Goal: Task Accomplishment & Management: Manage account settings

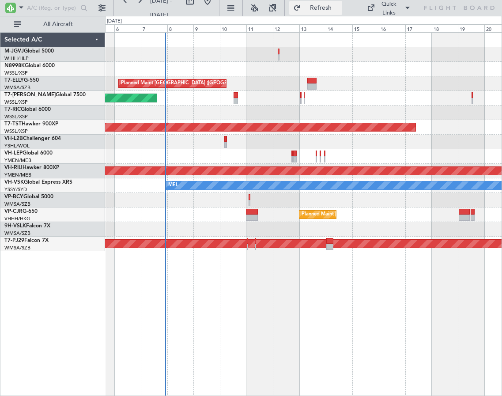
click at [334, 7] on span "Refresh" at bounding box center [321, 8] width 37 height 6
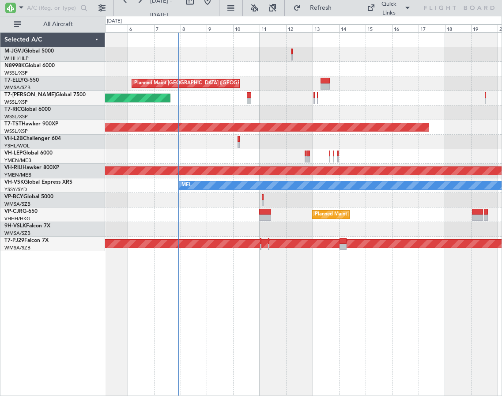
click at [257, 114] on div at bounding box center [303, 113] width 397 height 15
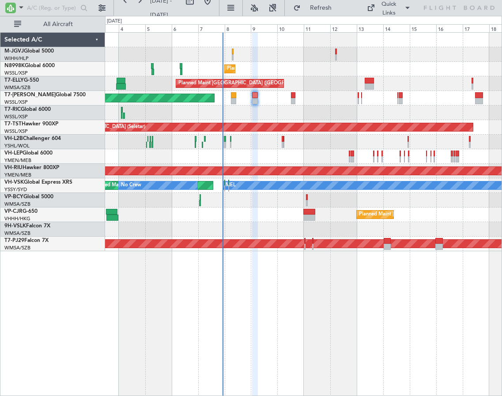
click at [267, 115] on div at bounding box center [303, 113] width 397 height 15
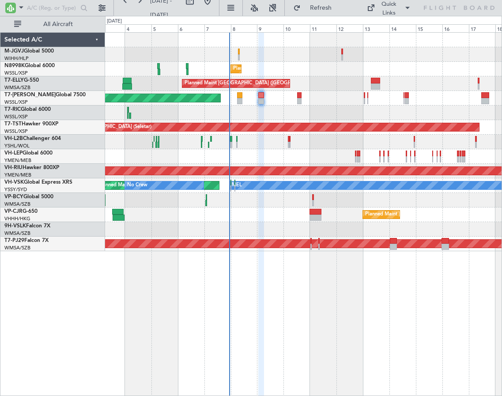
click at [120, 56] on div at bounding box center [303, 54] width 397 height 15
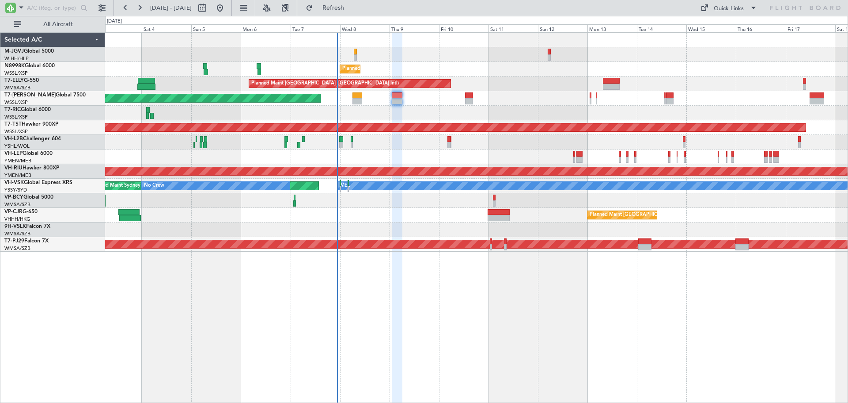
click at [192, 11] on span "03 Oct 2025 - 18 Oct 2025" at bounding box center [171, 8] width 42 height 8
click at [209, 6] on button at bounding box center [202, 8] width 14 height 14
select select "10"
select select "2025"
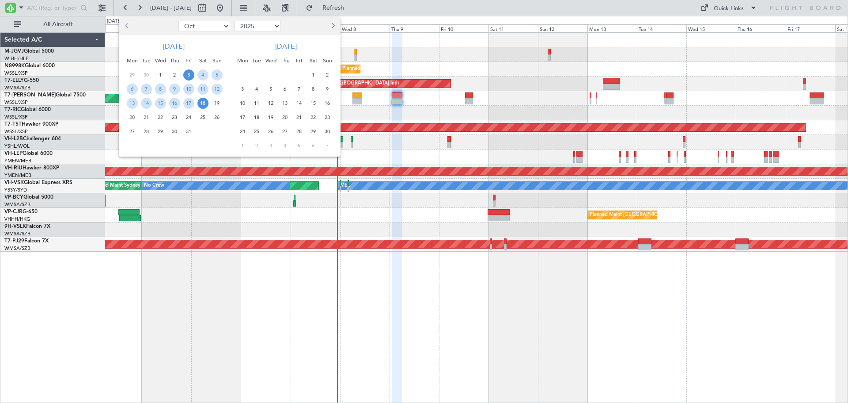
click at [331, 25] on span "Next month" at bounding box center [332, 25] width 5 height 5
click at [285, 74] on span "4" at bounding box center [285, 74] width 11 height 11
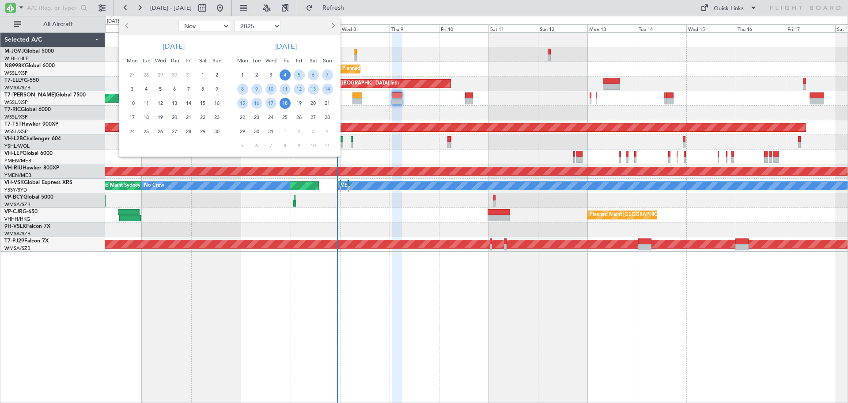
click at [284, 98] on span "18" at bounding box center [285, 103] width 11 height 11
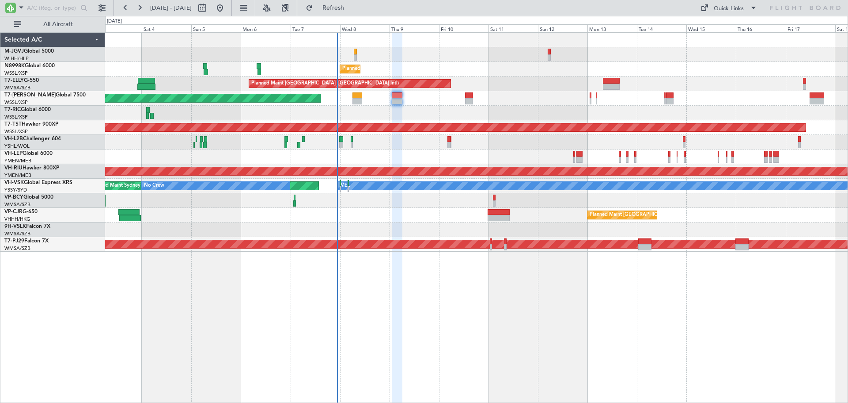
select select "12"
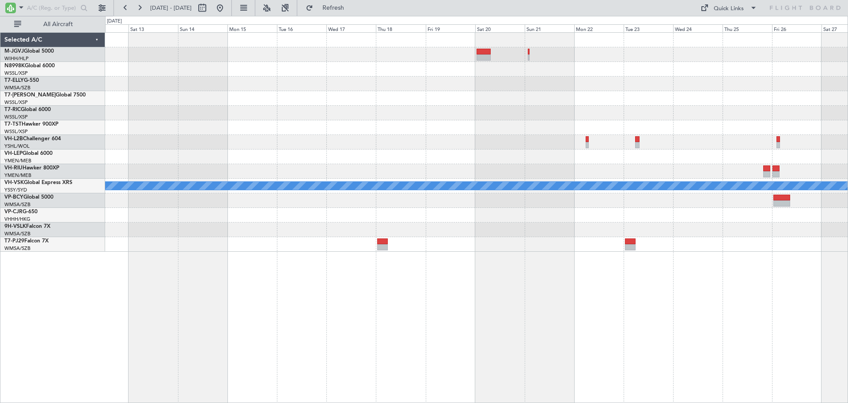
click at [197, 76] on div at bounding box center [476, 69] width 743 height 15
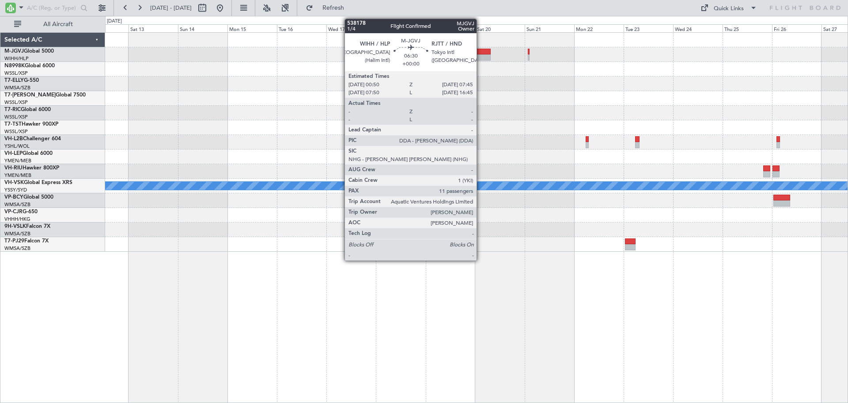
click at [481, 53] on div at bounding box center [484, 52] width 15 height 6
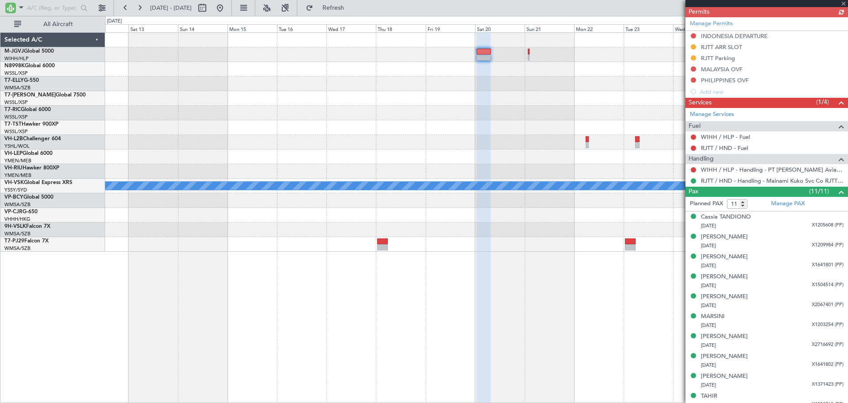
scroll to position [221, 0]
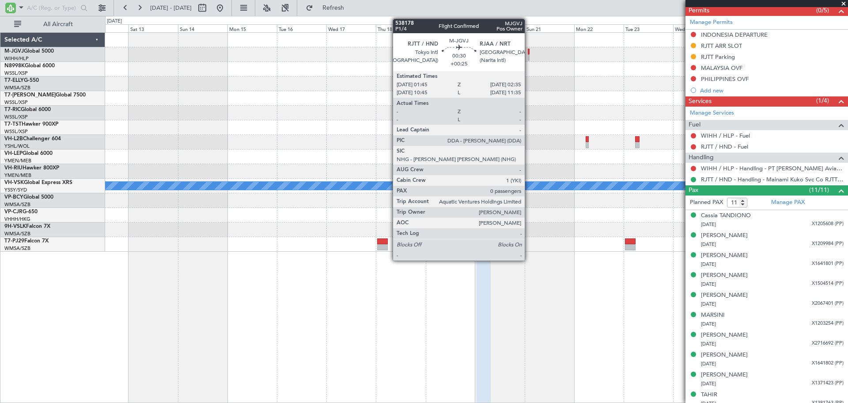
click at [529, 51] on div at bounding box center [529, 52] width 2 height 6
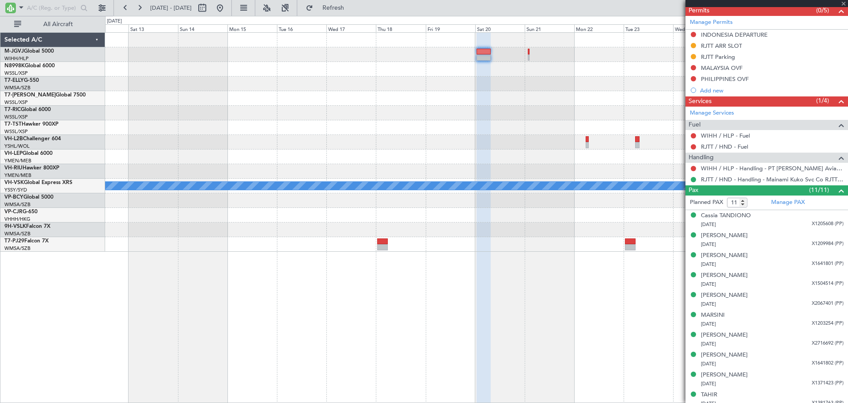
type input "+00:25"
type input "0"
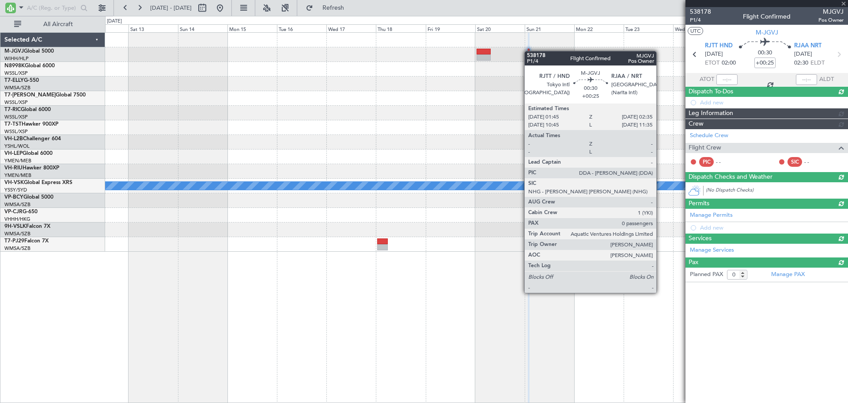
scroll to position [0, 0]
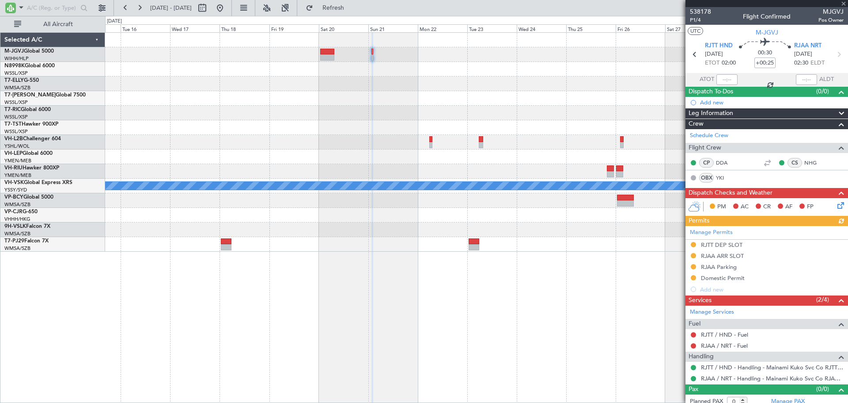
click at [445, 79] on div at bounding box center [476, 83] width 743 height 15
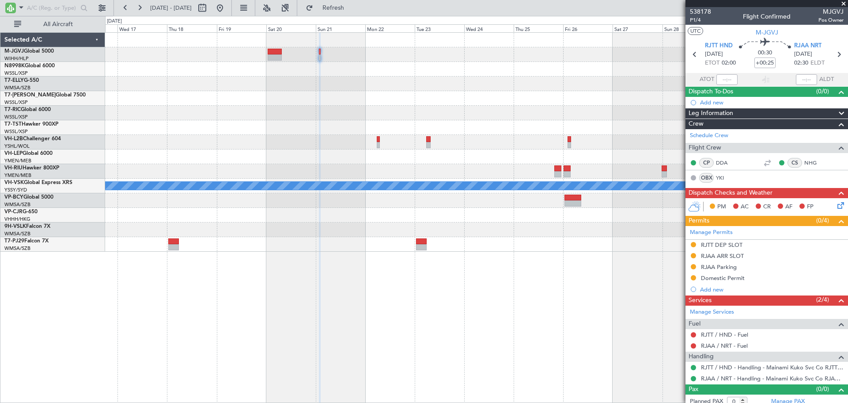
click at [397, 93] on div "MEL" at bounding box center [476, 142] width 743 height 219
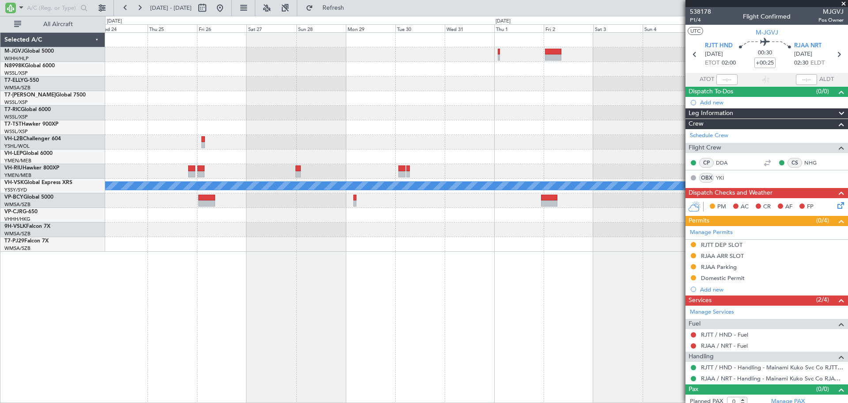
click at [346, 101] on div "MEL" at bounding box center [476, 142] width 743 height 219
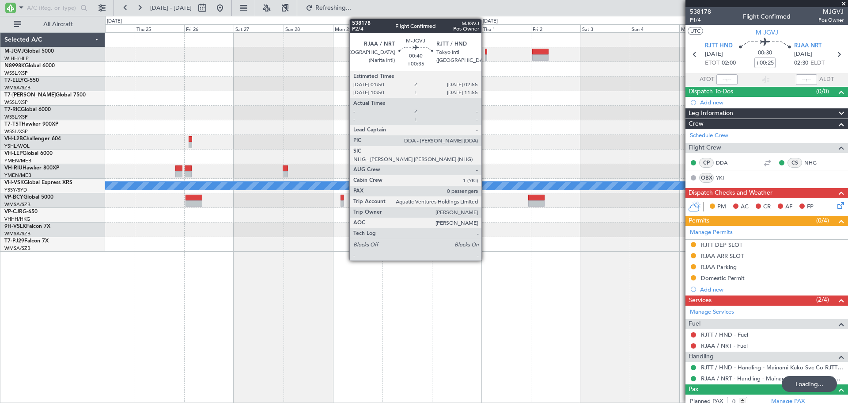
click at [486, 54] on div at bounding box center [486, 57] width 3 height 6
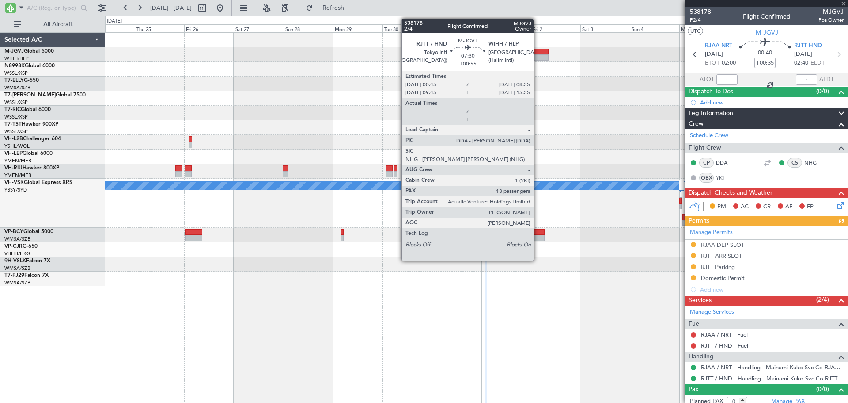
click at [538, 50] on div at bounding box center [540, 52] width 16 height 6
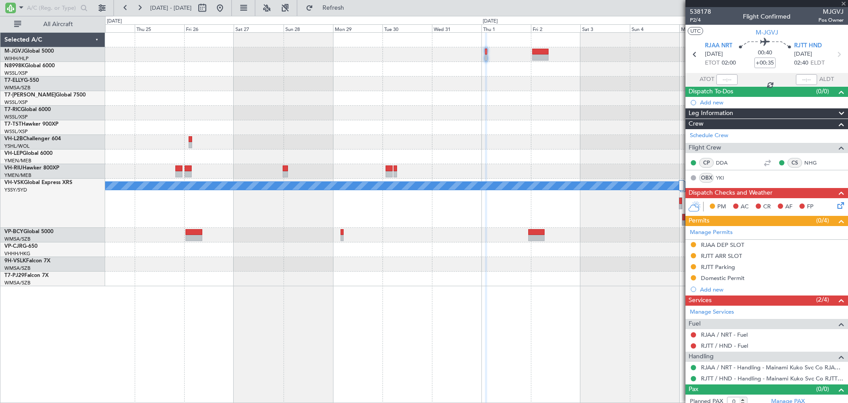
type input "+00:55"
type input "13"
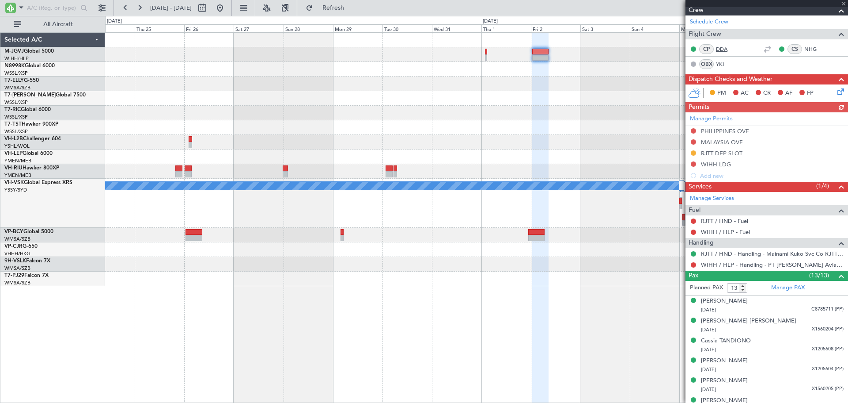
scroll to position [147, 0]
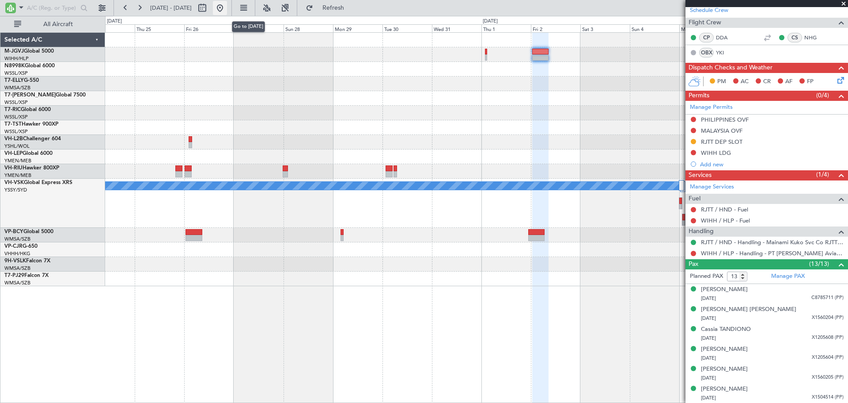
click at [227, 10] on button at bounding box center [220, 8] width 14 height 14
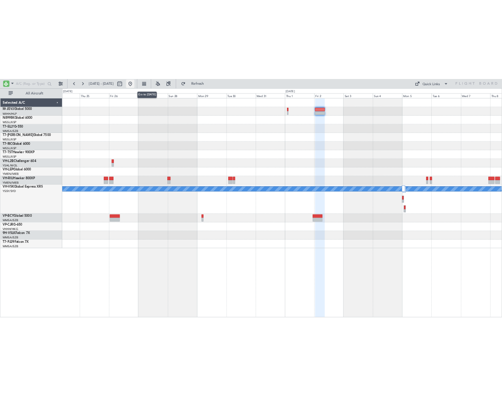
scroll to position [0, 0]
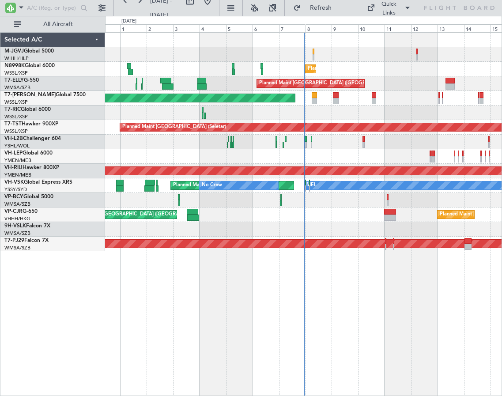
click at [122, 52] on div at bounding box center [303, 54] width 397 height 15
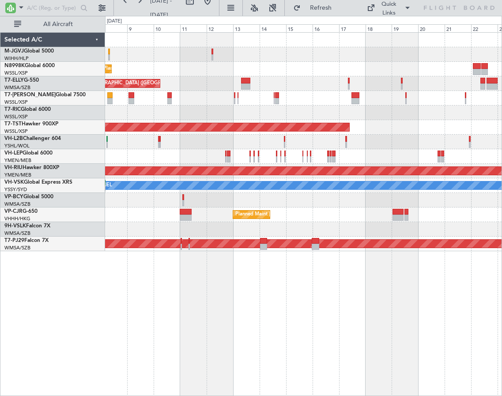
click at [176, 82] on div "Planned Maint [GEOGRAPHIC_DATA] (Seletar) Planned Maint [GEOGRAPHIC_DATA] ([GEO…" at bounding box center [303, 142] width 397 height 219
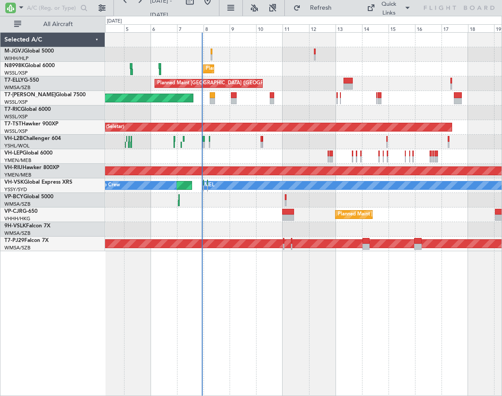
click at [2, 277] on div "Selected A/C M-JGVJ Global 5000 WIHH/HLP Jakarta (Halim Intl) N8998K Global 600…" at bounding box center [52, 214] width 105 height 364
click at [120, 219] on div "Planned Maint [GEOGRAPHIC_DATA] ([GEOGRAPHIC_DATA] Intl) Planned Maint [GEOGRAP…" at bounding box center [303, 215] width 397 height 15
click at [117, 208] on div "Planned Maint [GEOGRAPHIC_DATA] ([GEOGRAPHIC_DATA] Intl) Planned Maint [GEOGRAP…" at bounding box center [303, 215] width 397 height 15
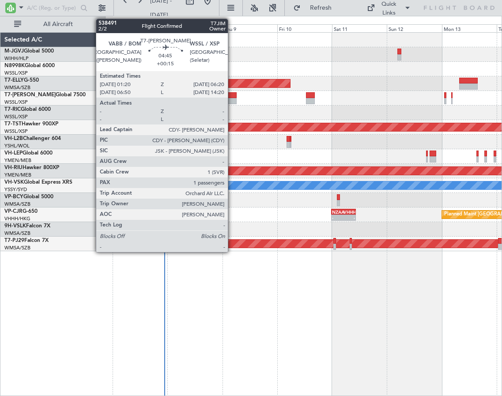
click at [232, 101] on div at bounding box center [230, 101] width 11 height 6
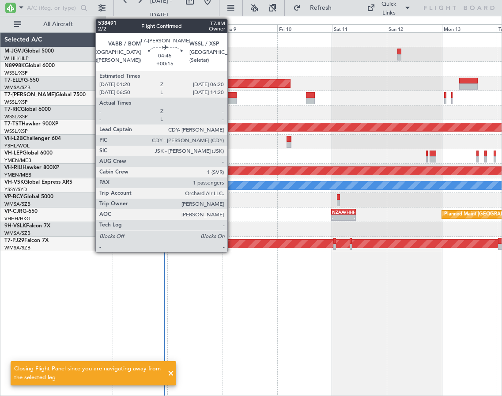
click at [232, 98] on div at bounding box center [230, 101] width 11 height 6
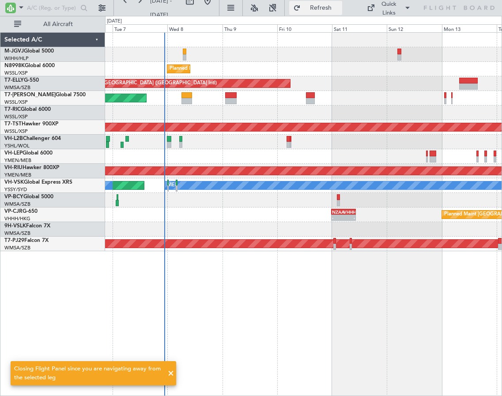
click at [296, 5] on button "Refresh" at bounding box center [315, 8] width 53 height 14
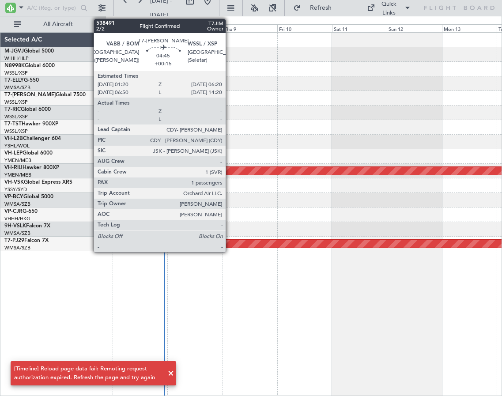
click at [249, 131] on div at bounding box center [303, 127] width 397 height 15
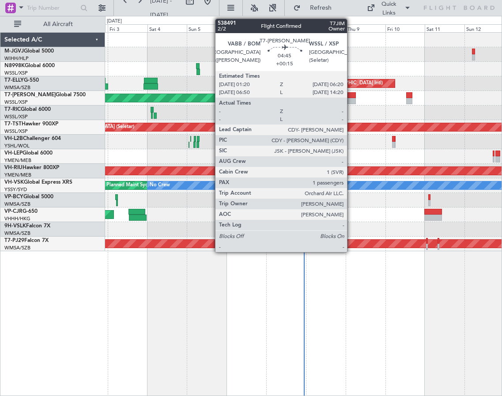
click at [351, 100] on div at bounding box center [352, 101] width 8 height 6
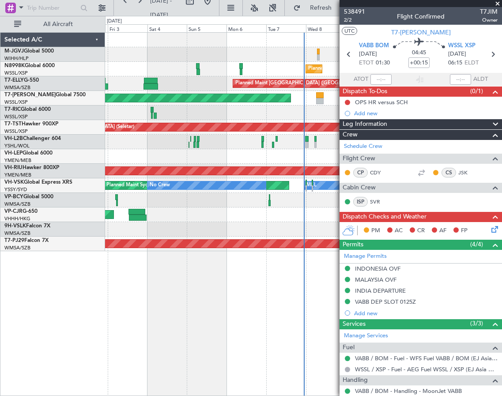
click at [318, 115] on div at bounding box center [303, 113] width 397 height 15
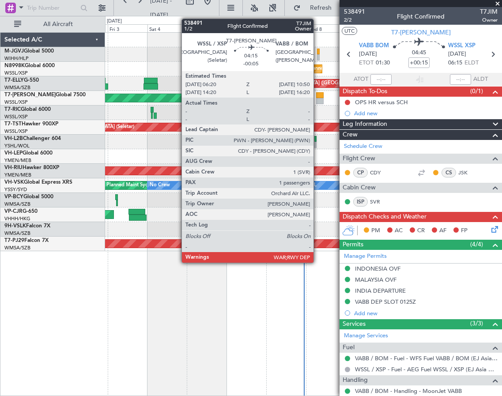
click at [318, 99] on div at bounding box center [320, 101] width 8 height 6
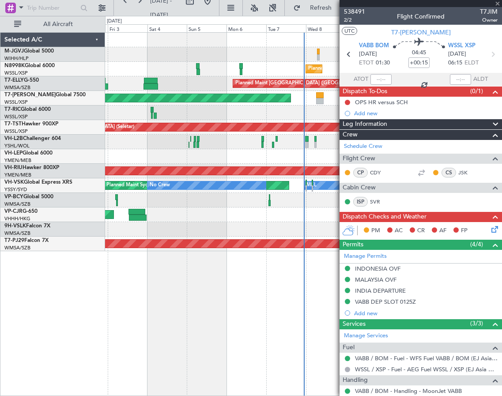
type input "-00:05"
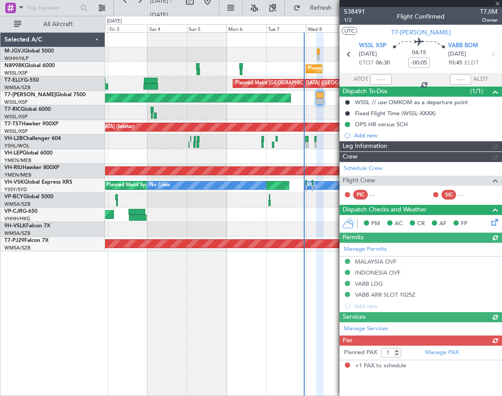
type input "[PERSON_NAME] (EYU)"
type input "F0296"
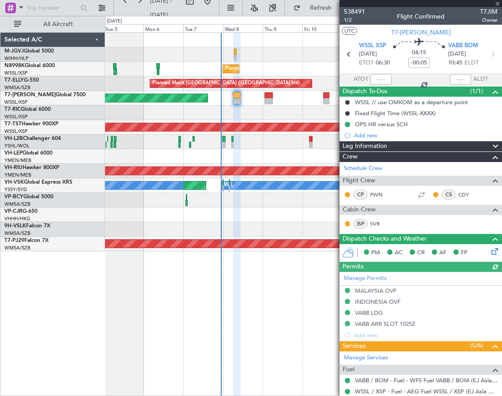
click at [236, 121] on div "Planned Maint [GEOGRAPHIC_DATA] (Seletar) Planned Maint [GEOGRAPHIC_DATA] ([GEO…" at bounding box center [303, 142] width 397 height 219
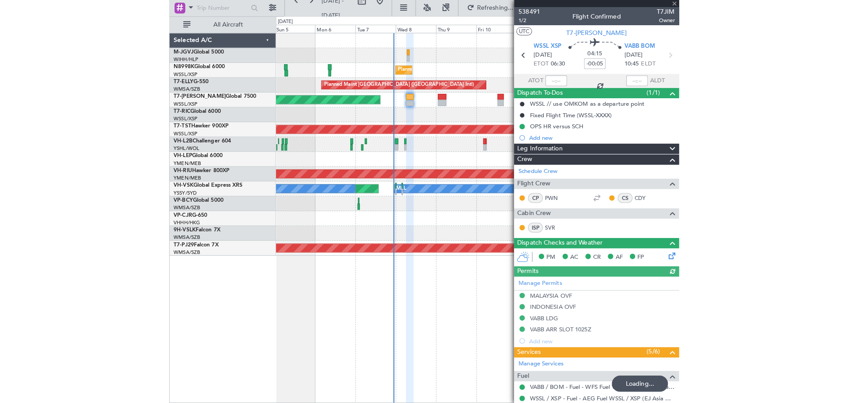
scroll to position [111, 0]
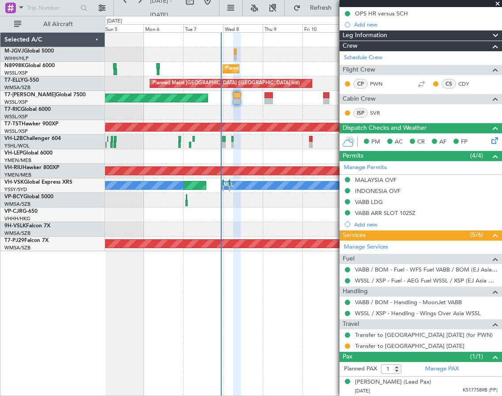
click at [128, 212] on div "Planned Maint [GEOGRAPHIC_DATA] ([GEOGRAPHIC_DATA] Intl) Planned Maint [GEOGRAP…" at bounding box center [303, 215] width 397 height 15
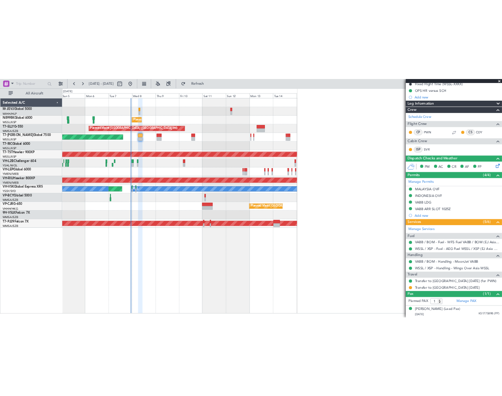
scroll to position [105, 0]
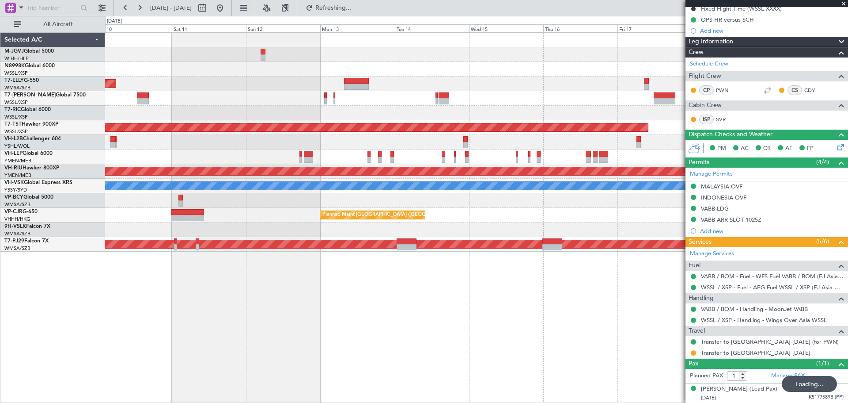
click at [392, 118] on div at bounding box center [476, 113] width 743 height 15
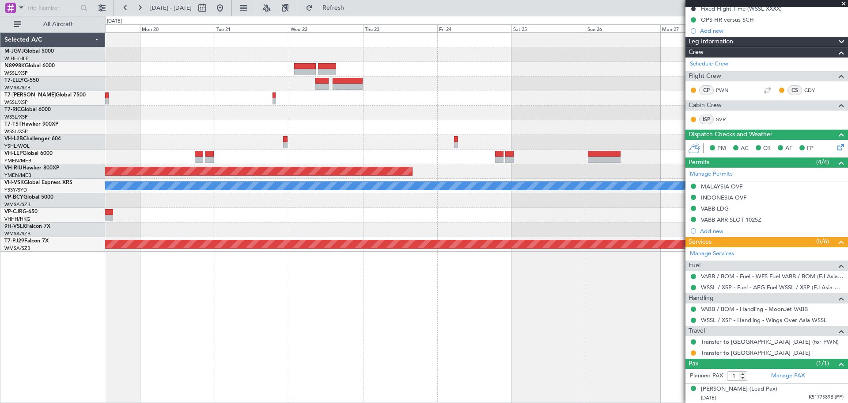
click at [326, 123] on div "Planned Maint [GEOGRAPHIC_DATA] (Seletar) Planned Maint [GEOGRAPHIC_DATA] ([GEO…" at bounding box center [476, 142] width 743 height 219
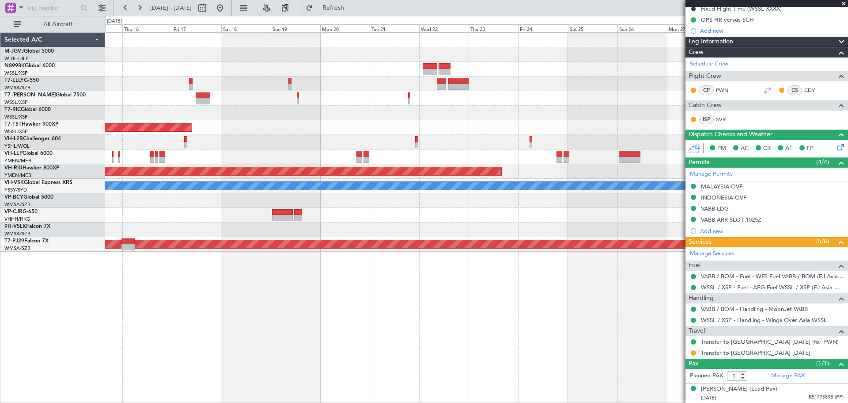
click at [502, 111] on div "Planned Maint [GEOGRAPHIC_DATA] (Seletar) Planned Maint [GEOGRAPHIC_DATA] ([GEO…" at bounding box center [476, 142] width 743 height 219
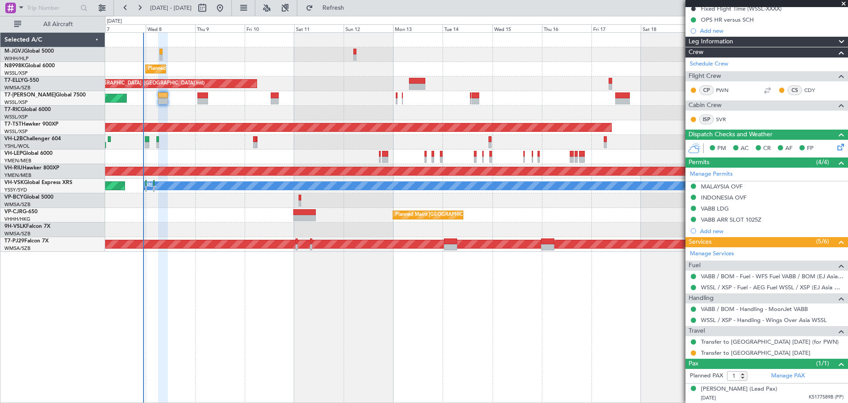
click at [502, 115] on div at bounding box center [476, 113] width 743 height 15
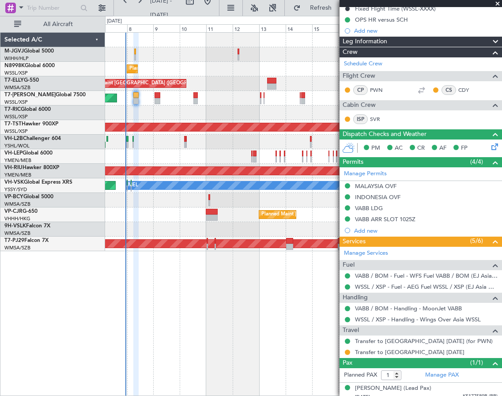
click at [122, 212] on div "Planned Maint [GEOGRAPHIC_DATA] ([GEOGRAPHIC_DATA] Intl)" at bounding box center [303, 215] width 397 height 15
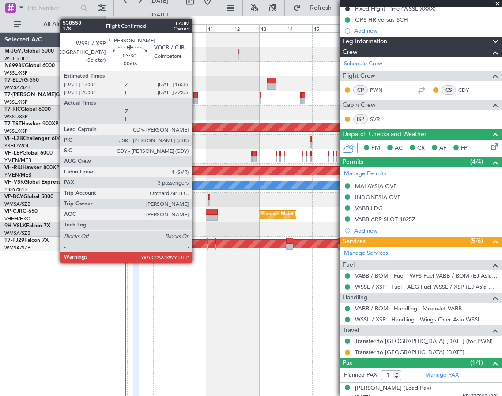
click at [196, 99] on div at bounding box center [196, 101] width 4 height 6
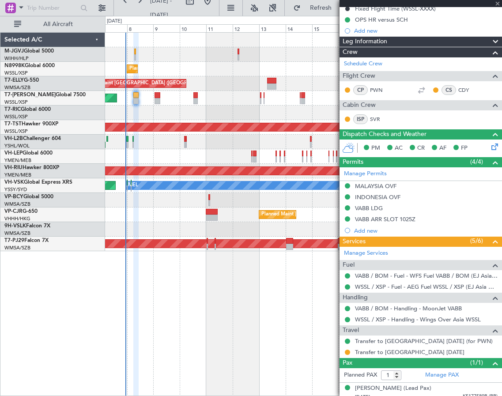
type input "3"
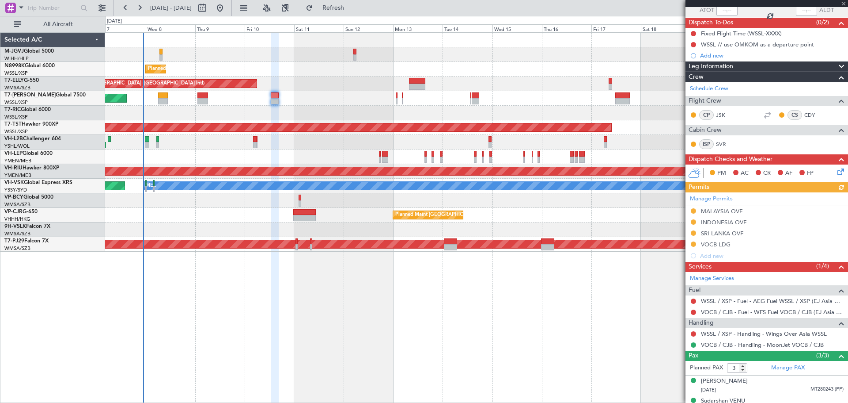
scroll to position [101, 0]
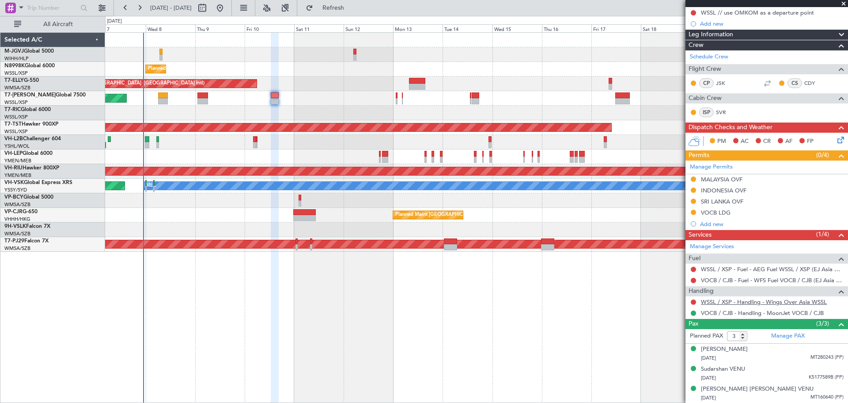
click at [502, 301] on link "WSSL / XSP - Handling - Wings Over Asia WSSL" at bounding box center [764, 302] width 126 height 8
click at [74, 327] on div "Selected A/C M-JGVJ Global 5000 WIHH/HLP Jakarta (Halim Intl) N8998K Global 600…" at bounding box center [52, 217] width 105 height 370
click at [103, 338] on div "Selected A/C M-JGVJ Global 5000 WIHH/HLP Jakarta (Halim Intl) N8998K Global 600…" at bounding box center [52, 217] width 105 height 370
click at [126, 288] on div "Planned Maint [GEOGRAPHIC_DATA] (Seletar) Planned Maint [GEOGRAPHIC_DATA] ([GEO…" at bounding box center [476, 217] width 743 height 370
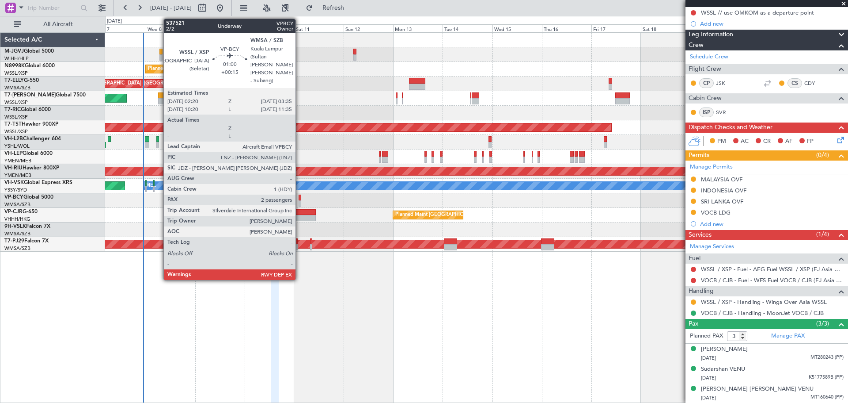
click at [300, 199] on div at bounding box center [300, 197] width 3 height 6
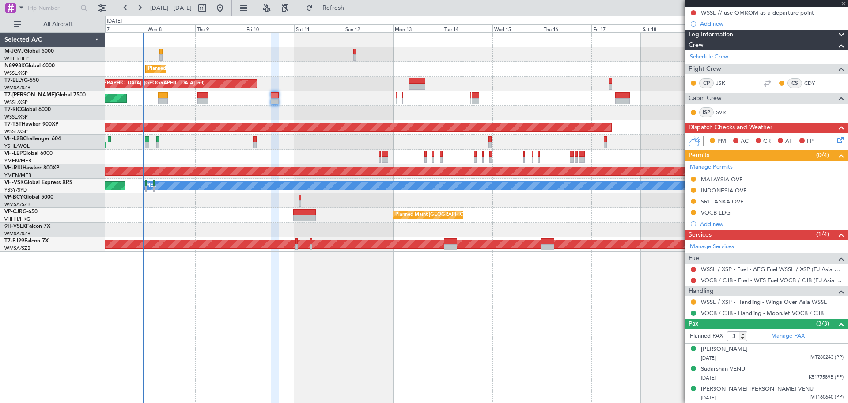
type input "+00:15"
type input "2"
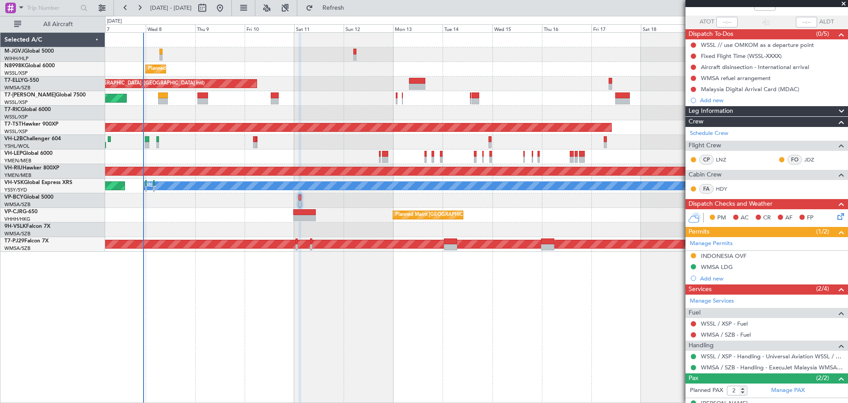
scroll to position [74, 0]
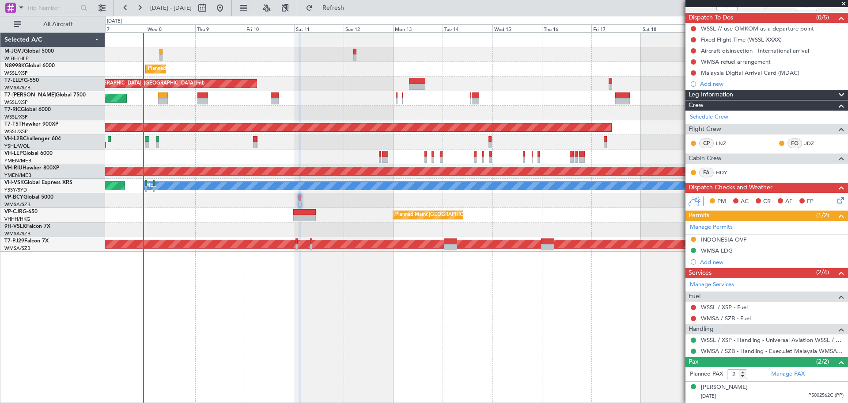
click at [117, 217] on div "Planned Maint [GEOGRAPHIC_DATA] ([GEOGRAPHIC_DATA] Intl)" at bounding box center [476, 215] width 743 height 15
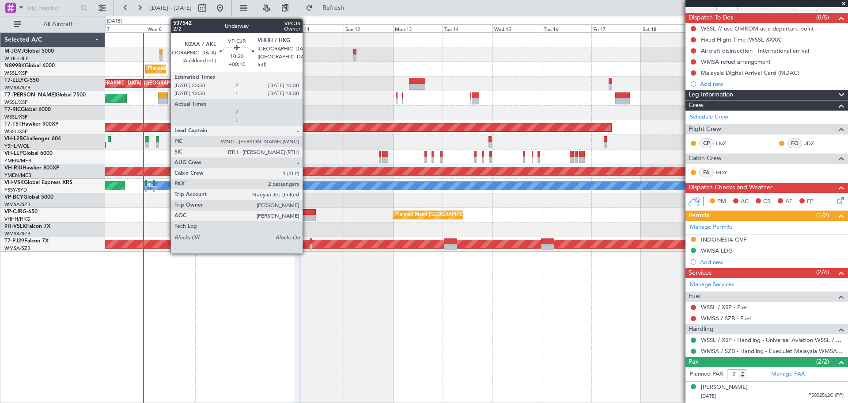
click at [307, 218] on div at bounding box center [304, 218] width 22 height 6
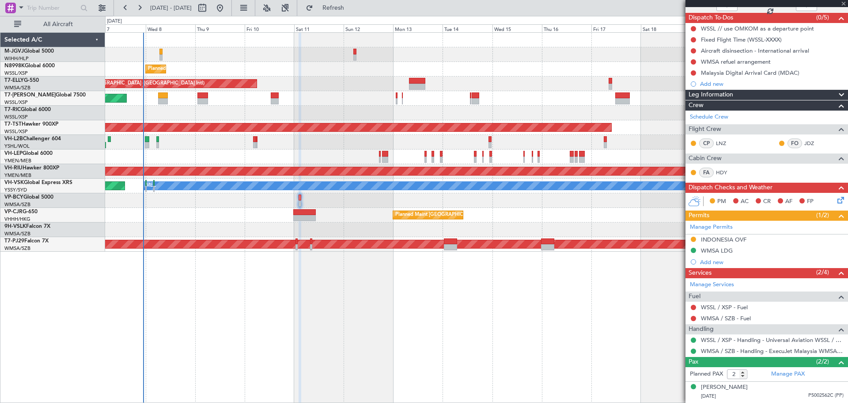
type input "+00:10"
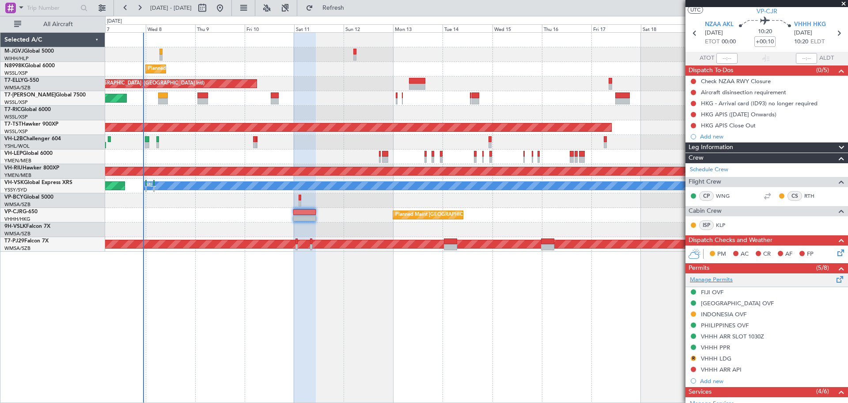
scroll to position [0, 0]
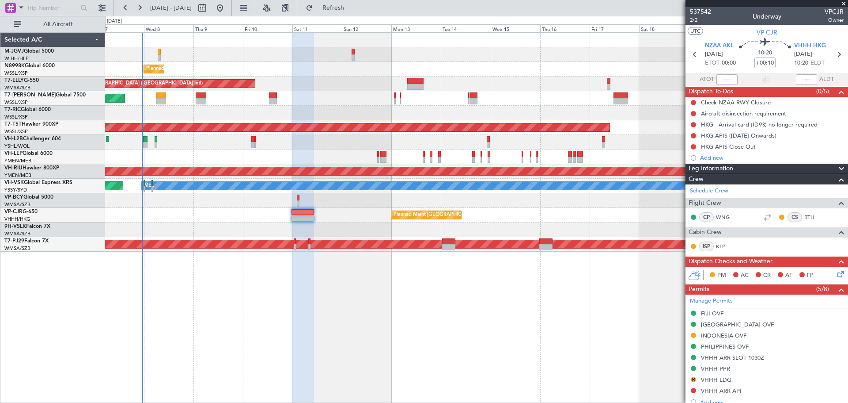
click at [160, 113] on div at bounding box center [476, 113] width 743 height 15
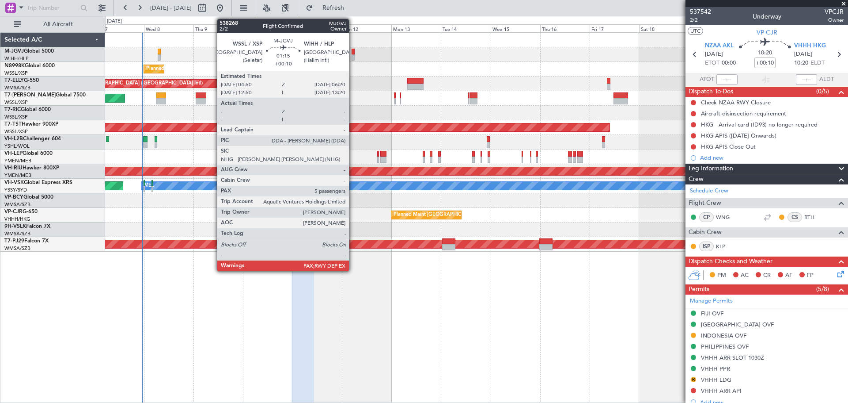
click at [353, 51] on div at bounding box center [354, 52] width 4 height 6
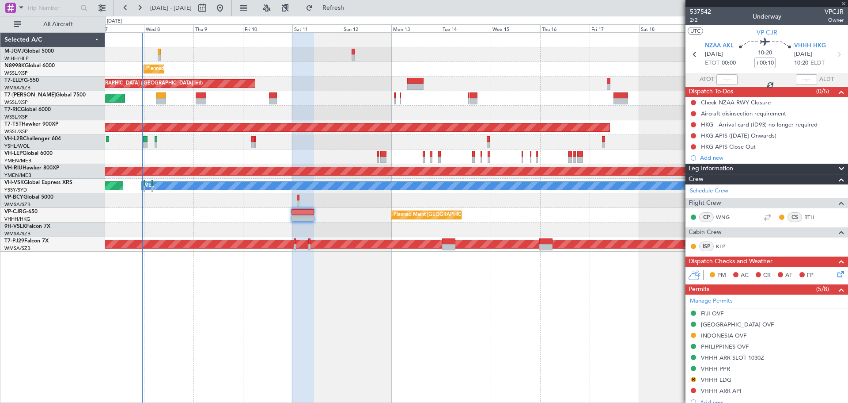
type input "5"
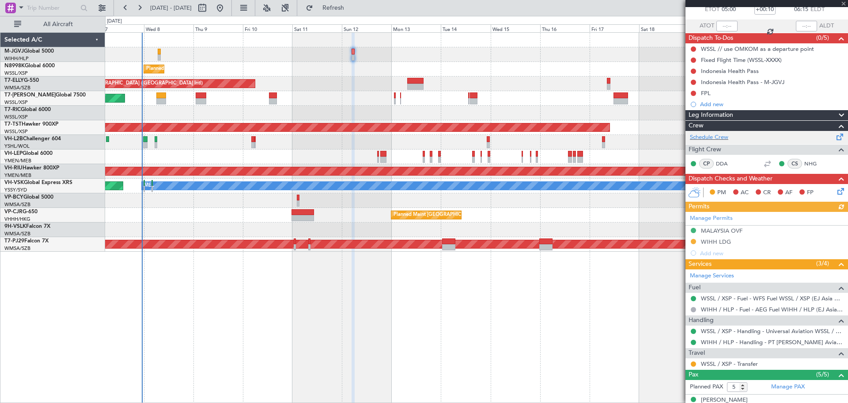
scroll to position [74, 0]
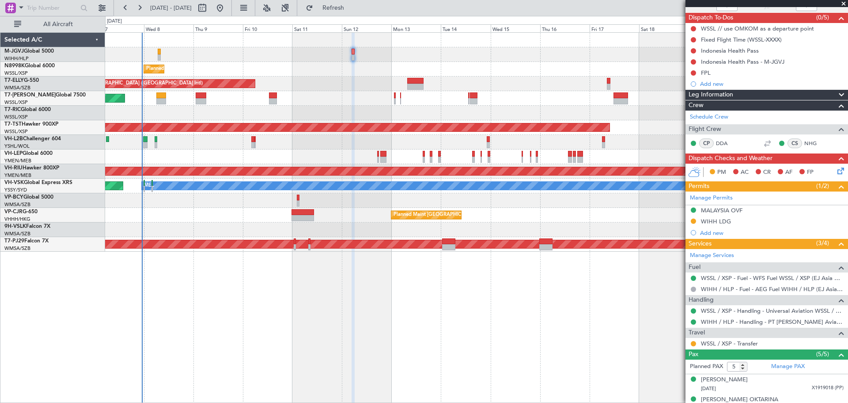
click at [502, 387] on div "Planned Maint [GEOGRAPHIC_DATA] (Seletar) Planned Maint [GEOGRAPHIC_DATA] ([GEO…" at bounding box center [476, 217] width 743 height 370
click at [384, 382] on div "Planned Maint [GEOGRAPHIC_DATA] (Seletar) Planned Maint [GEOGRAPHIC_DATA] ([GEO…" at bounding box center [476, 217] width 743 height 370
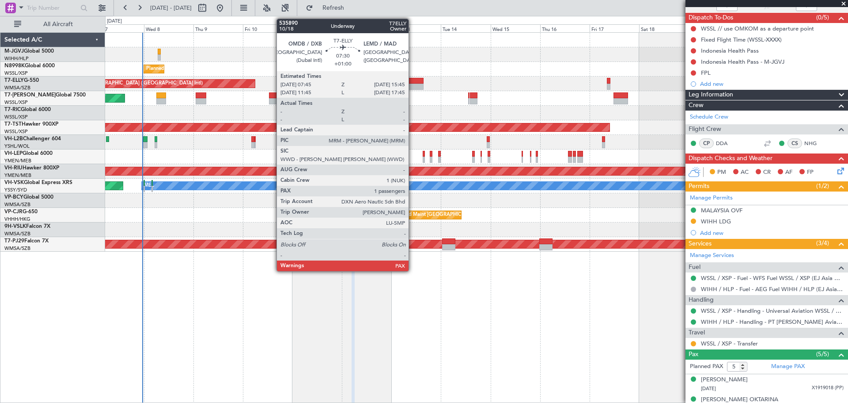
click at [413, 82] on div at bounding box center [415, 81] width 17 height 6
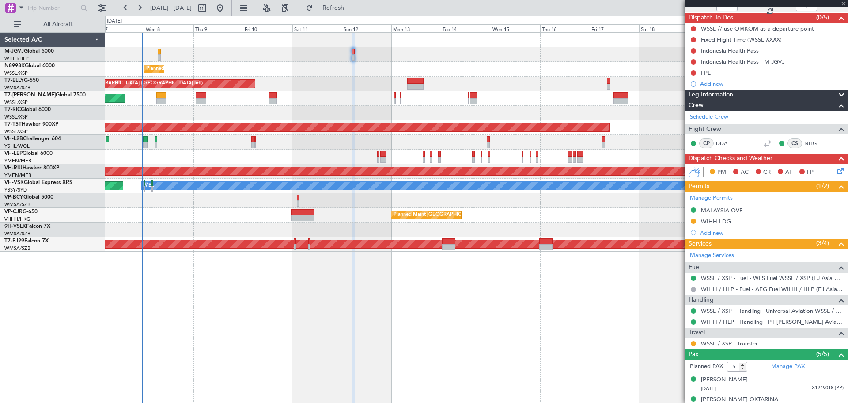
type input "+01:00"
type input "1"
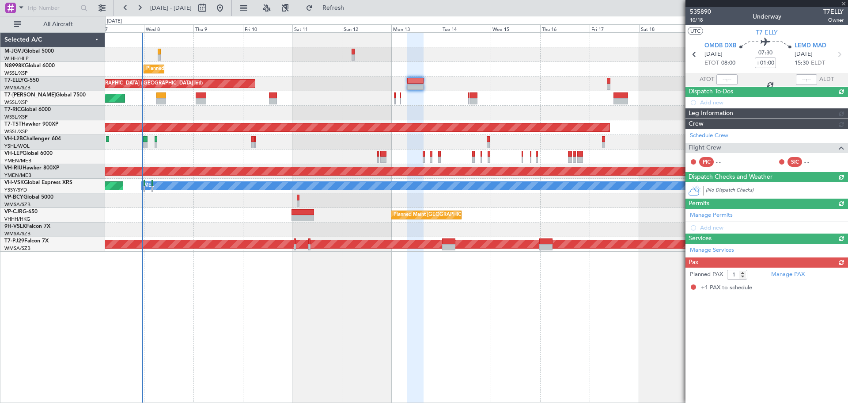
scroll to position [0, 0]
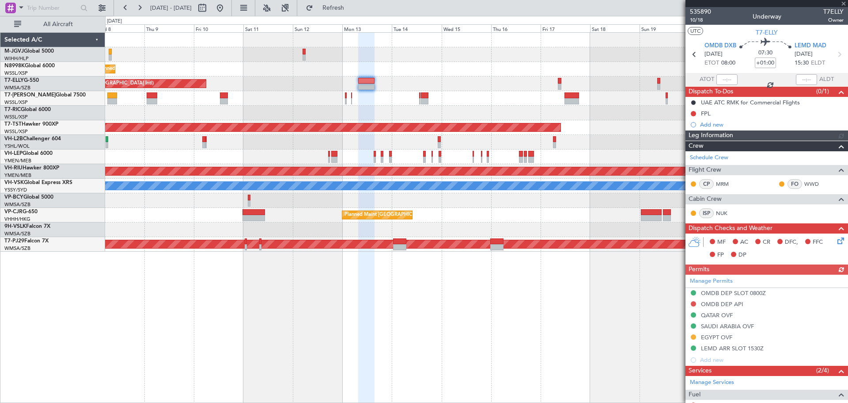
click at [472, 89] on div "Planned Maint [GEOGRAPHIC_DATA] ([GEOGRAPHIC_DATA] Intl)" at bounding box center [476, 83] width 743 height 15
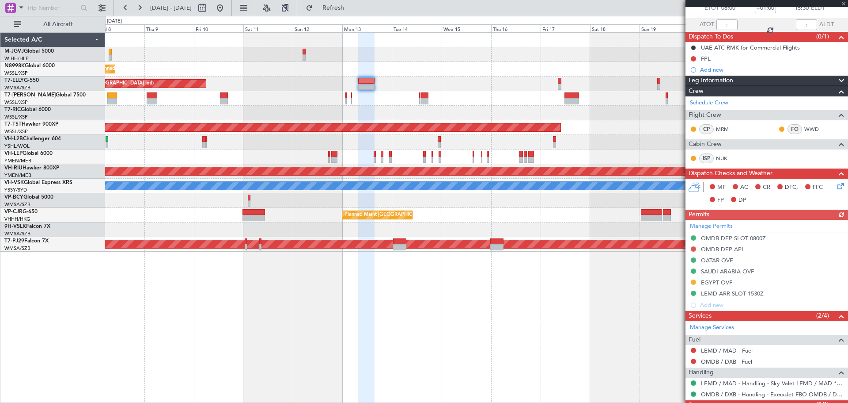
scroll to position [74, 0]
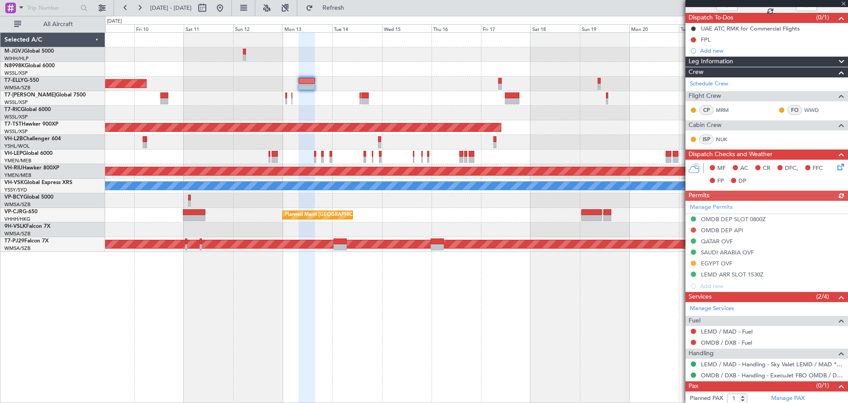
click at [485, 88] on div "Planned Maint [GEOGRAPHIC_DATA] ([GEOGRAPHIC_DATA] Intl)" at bounding box center [476, 83] width 743 height 15
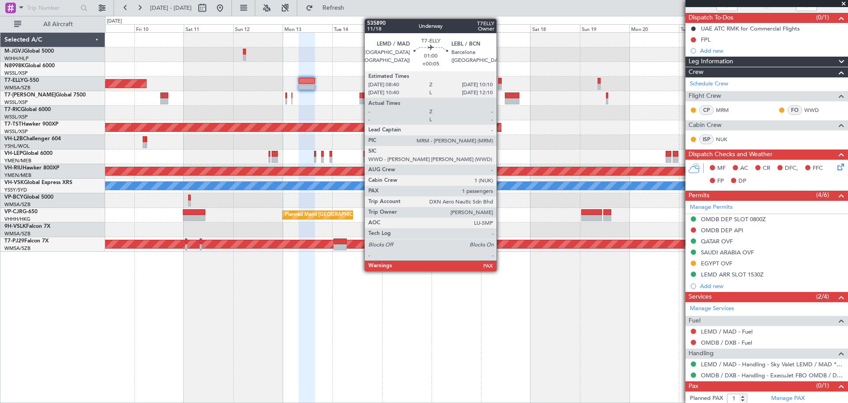
click at [501, 82] on div at bounding box center [500, 81] width 4 height 6
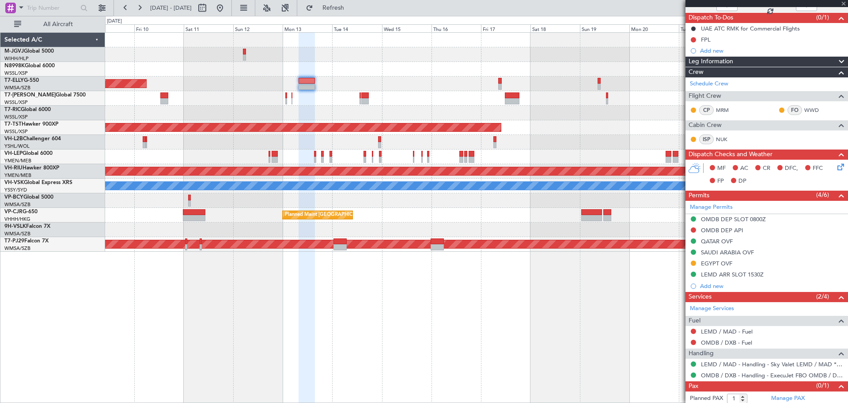
type input "+00:05"
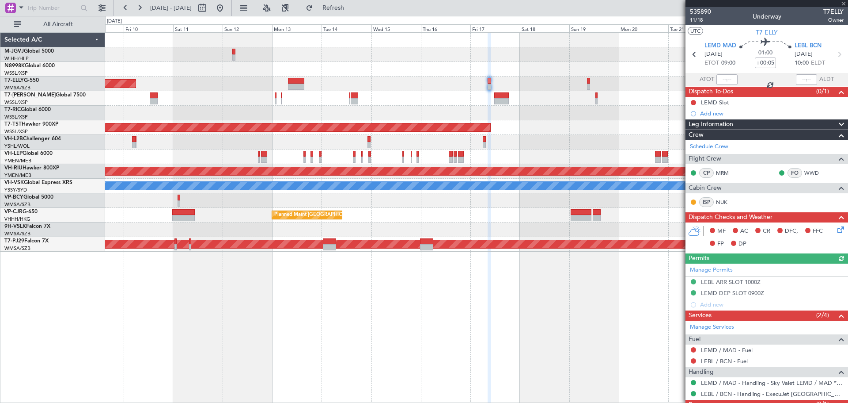
click at [502, 101] on div "Planned Maint [GEOGRAPHIC_DATA] (Seletar)" at bounding box center [476, 98] width 743 height 15
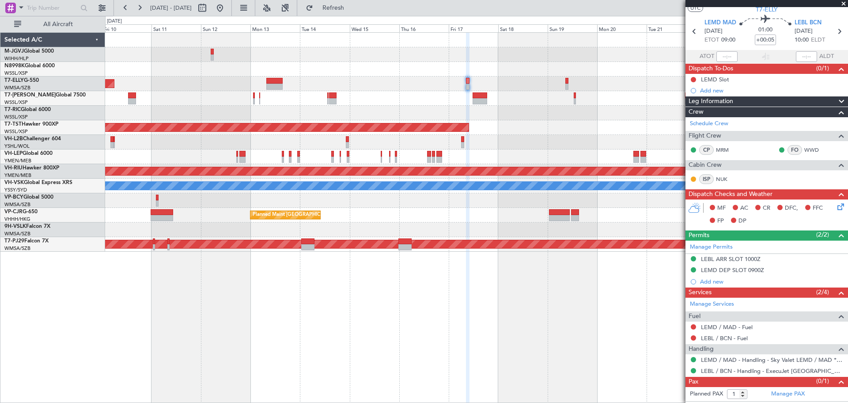
scroll to position [32, 0]
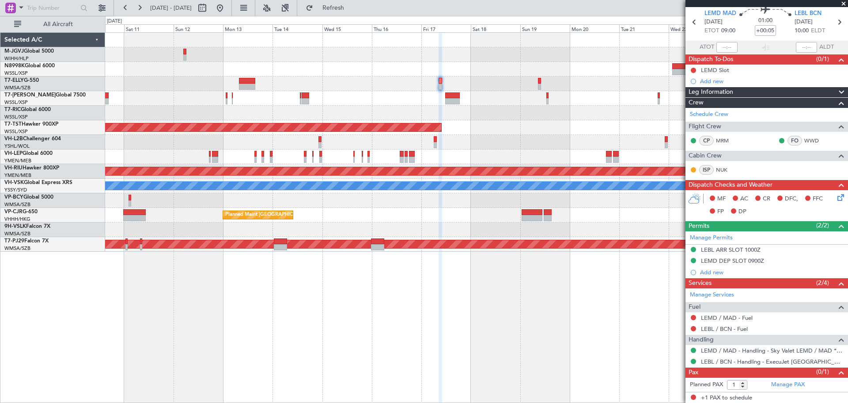
click at [502, 82] on div "Planned Maint [GEOGRAPHIC_DATA] ([GEOGRAPHIC_DATA] Intl)" at bounding box center [476, 83] width 743 height 15
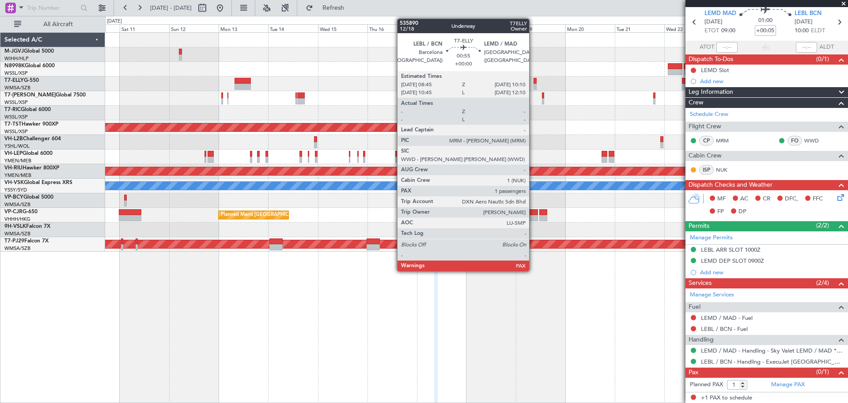
click at [502, 80] on div at bounding box center [535, 81] width 3 height 6
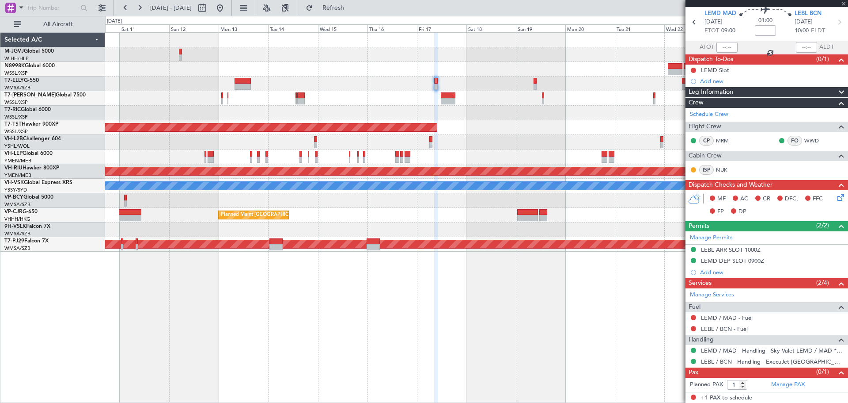
scroll to position [0, 0]
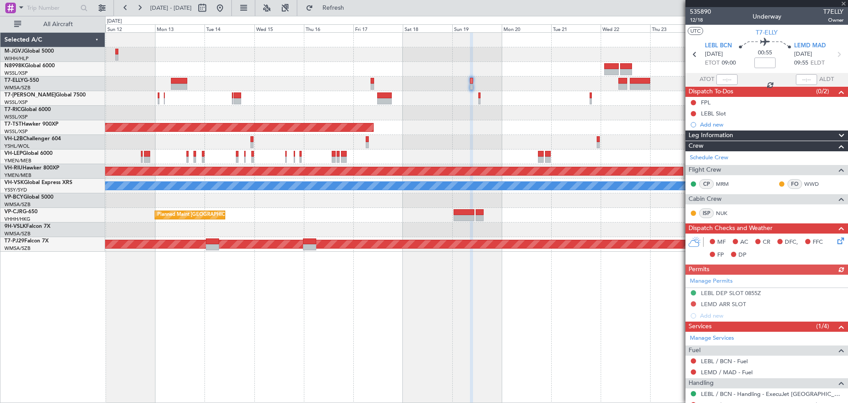
click at [502, 96] on div "Planned Maint [GEOGRAPHIC_DATA] (Seletar) Planned Maint [GEOGRAPHIC_DATA] ([GEO…" at bounding box center [476, 142] width 743 height 219
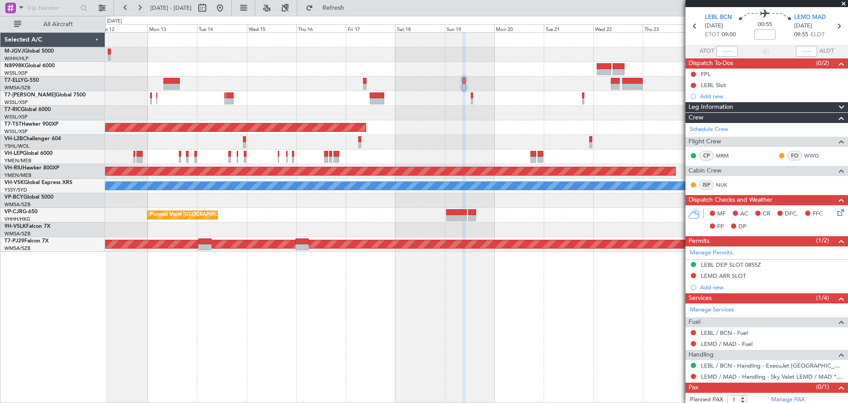
scroll to position [43, 0]
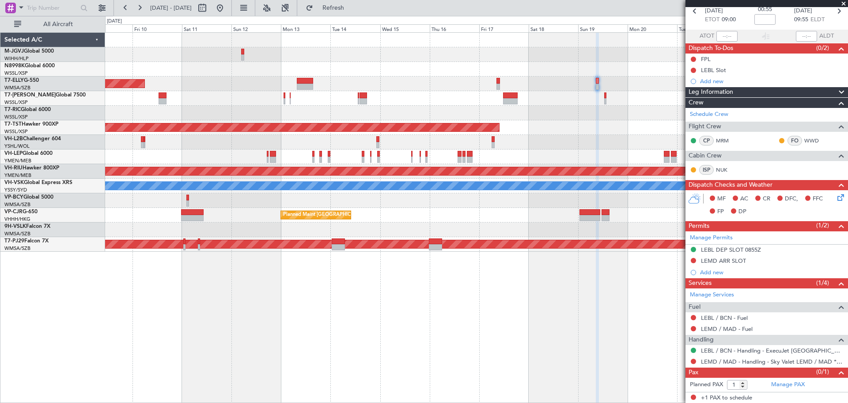
click at [374, 70] on div "Planned Maint [GEOGRAPHIC_DATA] (Seletar)" at bounding box center [476, 69] width 743 height 15
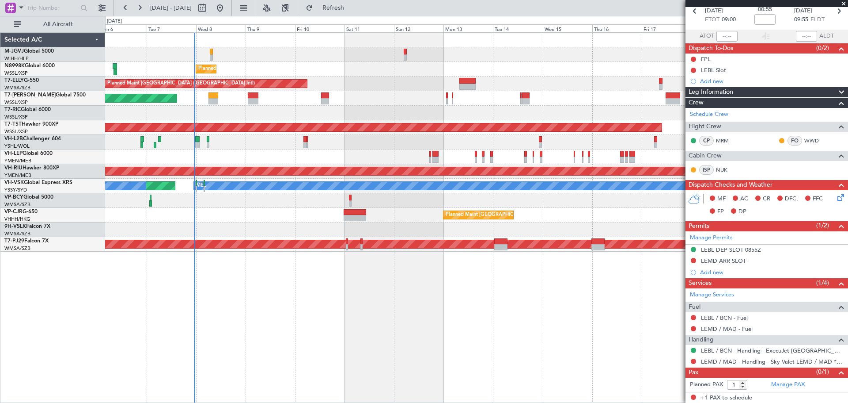
click at [305, 110] on div at bounding box center [476, 113] width 743 height 15
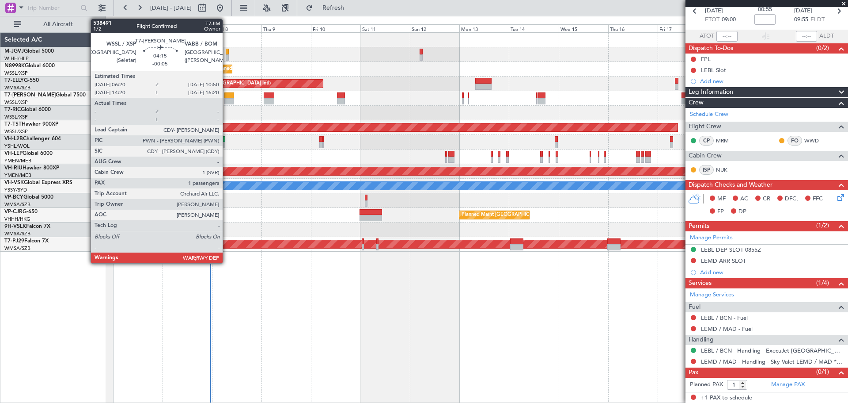
click at [227, 99] on div at bounding box center [229, 101] width 10 height 6
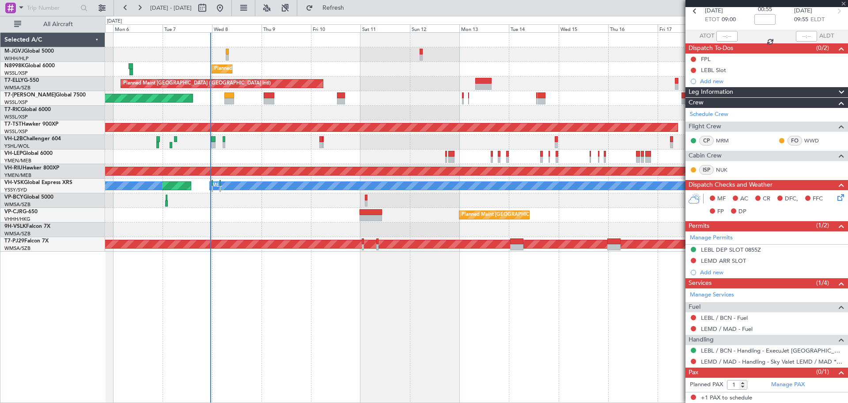
type input "-00:05"
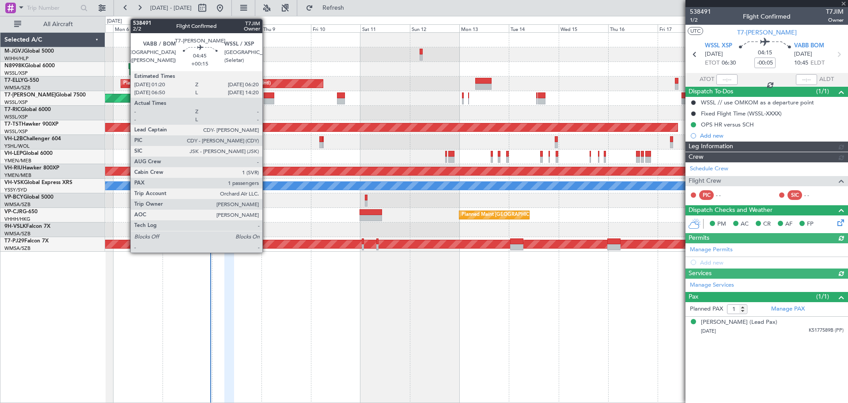
type input "[PERSON_NAME] (EYU)"
type input "F0296"
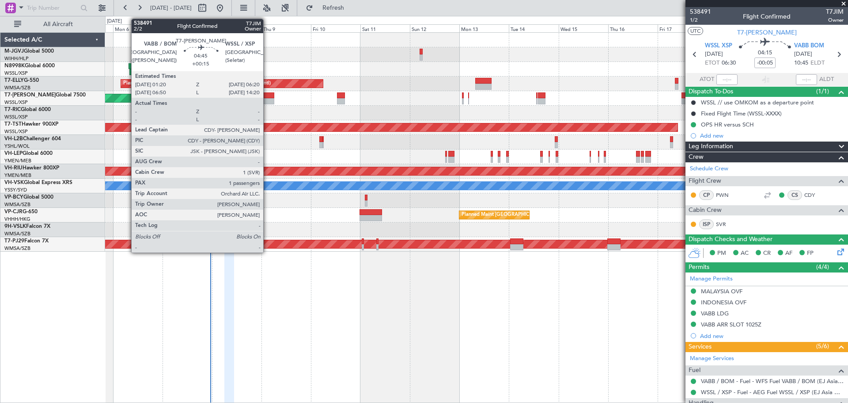
click at [267, 99] on div at bounding box center [269, 101] width 11 height 6
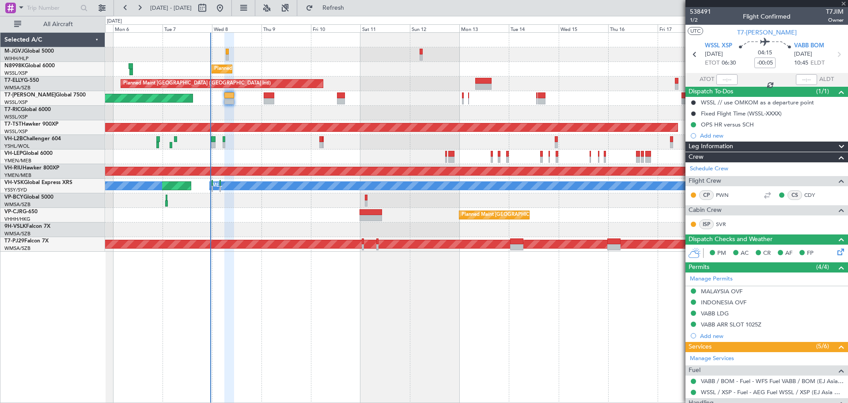
type input "+00:15"
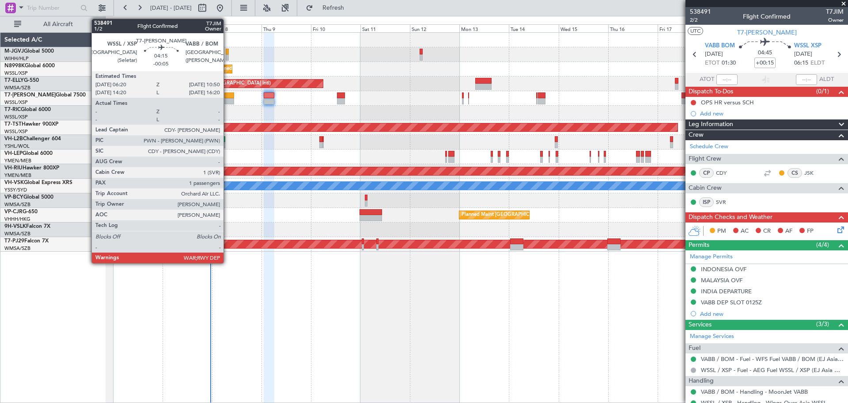
click at [228, 101] on div at bounding box center [229, 101] width 10 height 6
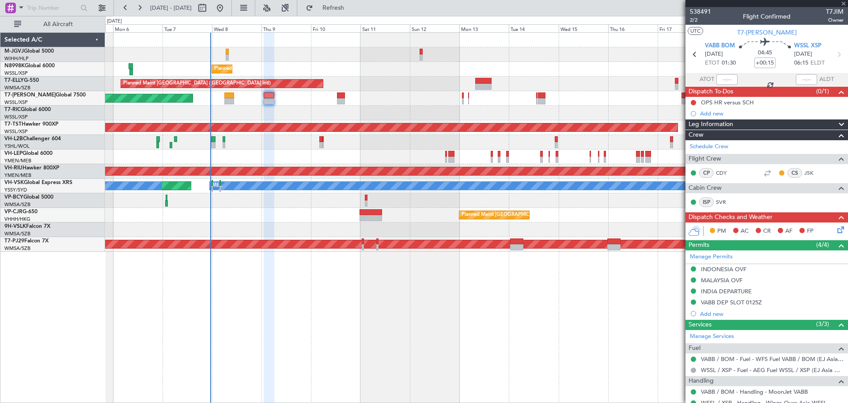
type input "-00:05"
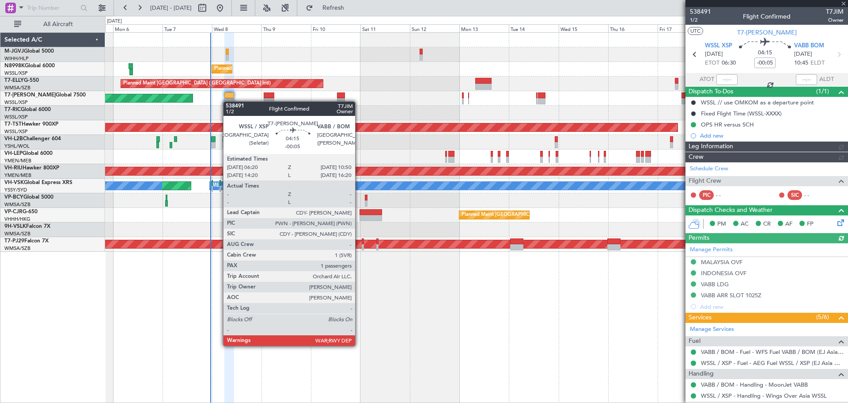
type input "[PERSON_NAME] (EYU)"
type input "F0296"
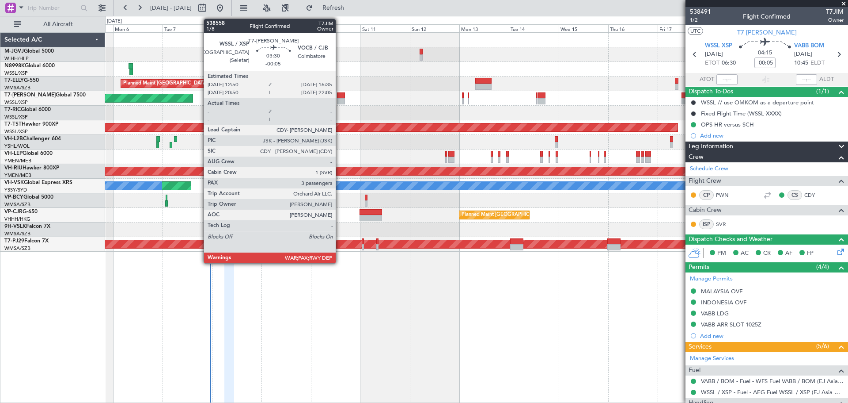
click at [340, 97] on div at bounding box center [341, 95] width 8 height 6
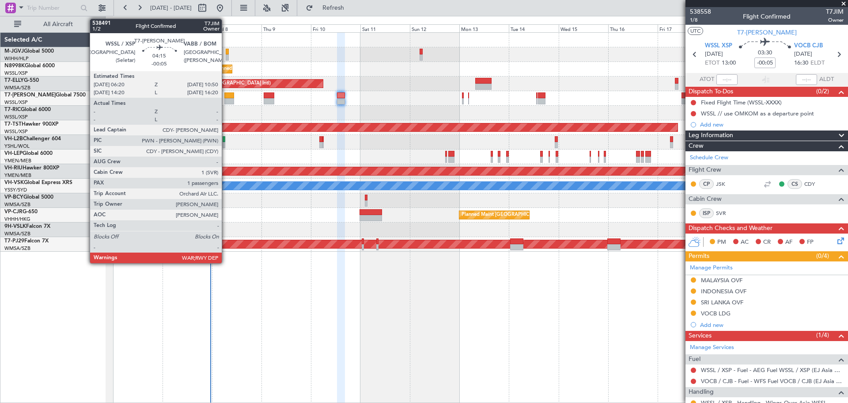
click at [226, 99] on div at bounding box center [229, 101] width 10 height 6
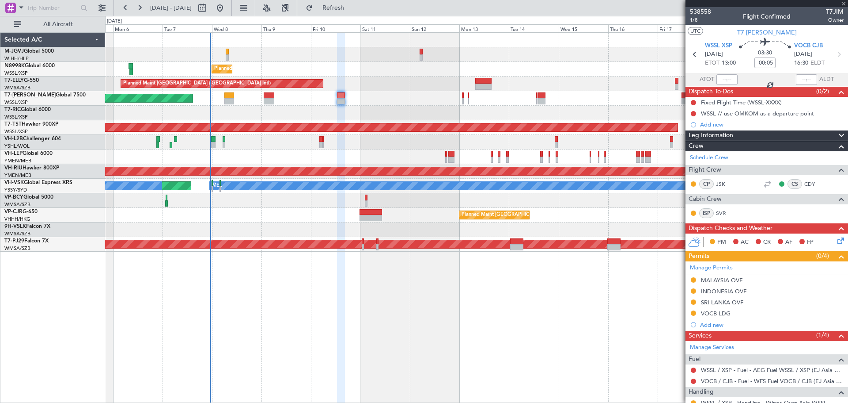
type input "1"
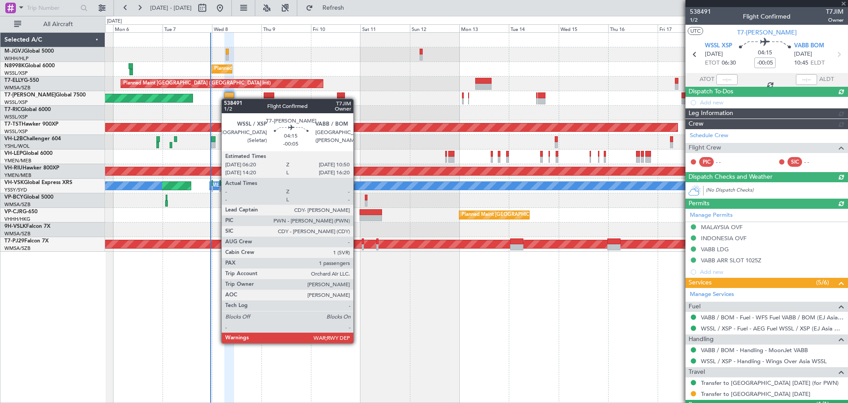
type input "[PERSON_NAME] (EYU)"
type input "F0296"
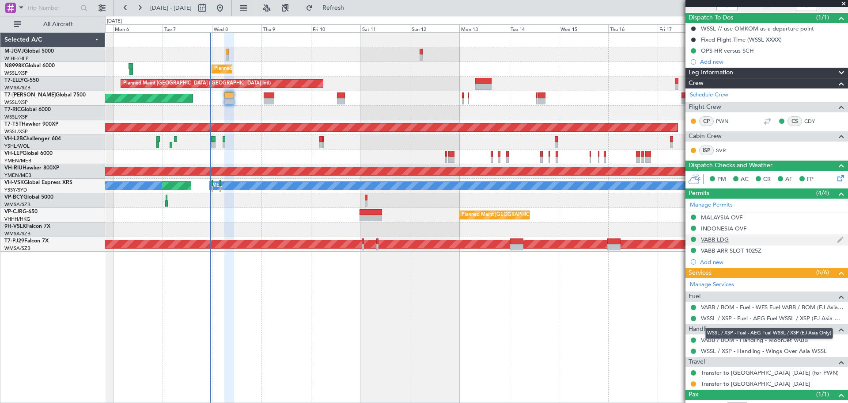
scroll to position [105, 0]
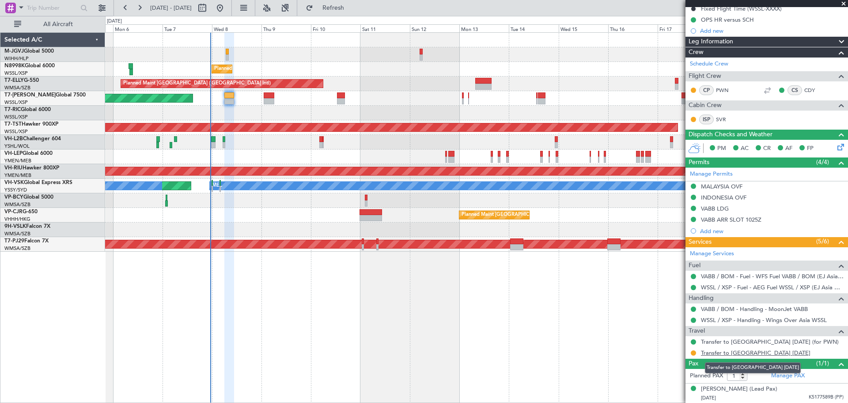
click at [502, 353] on link "Transfer to [GEOGRAPHIC_DATA] [DATE]" at bounding box center [756, 353] width 110 height 8
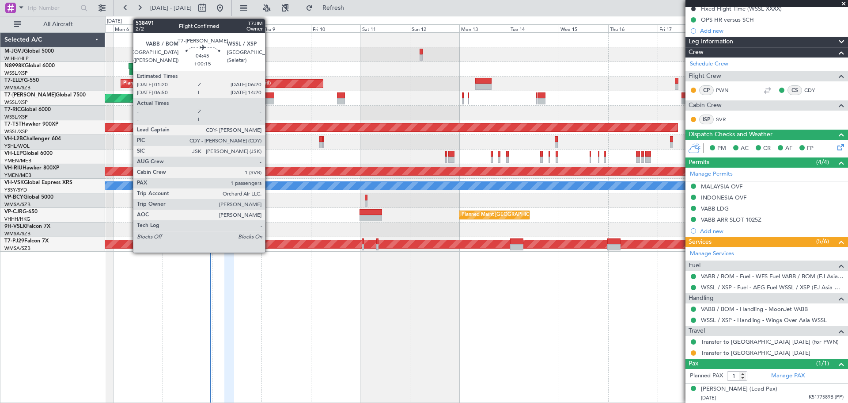
click at [269, 96] on div at bounding box center [269, 95] width 11 height 6
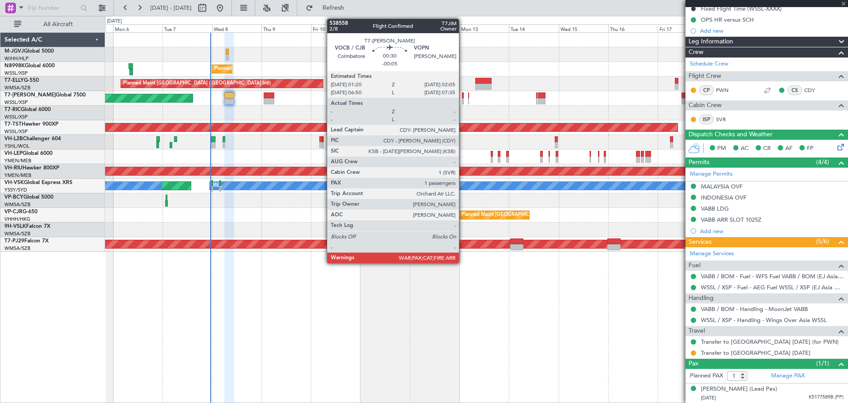
type input "+00:15"
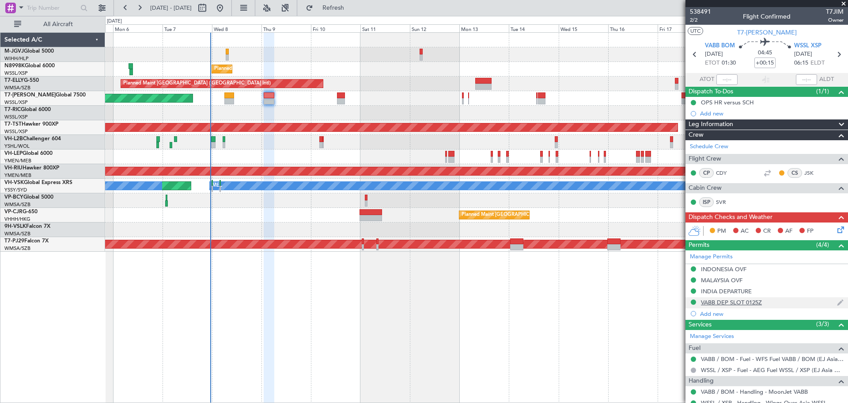
scroll to position [50, 0]
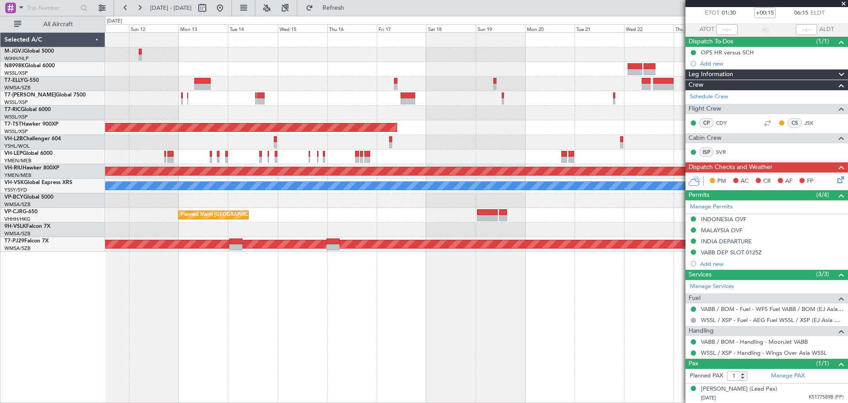
click at [288, 109] on div at bounding box center [476, 113] width 743 height 15
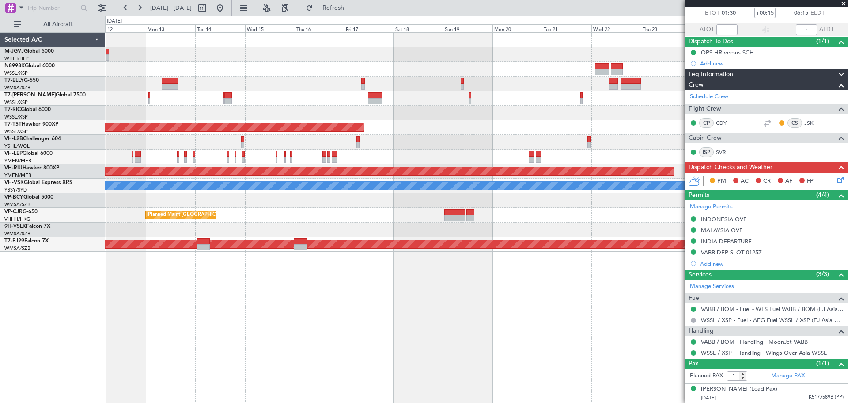
click at [392, 111] on div at bounding box center [476, 113] width 743 height 15
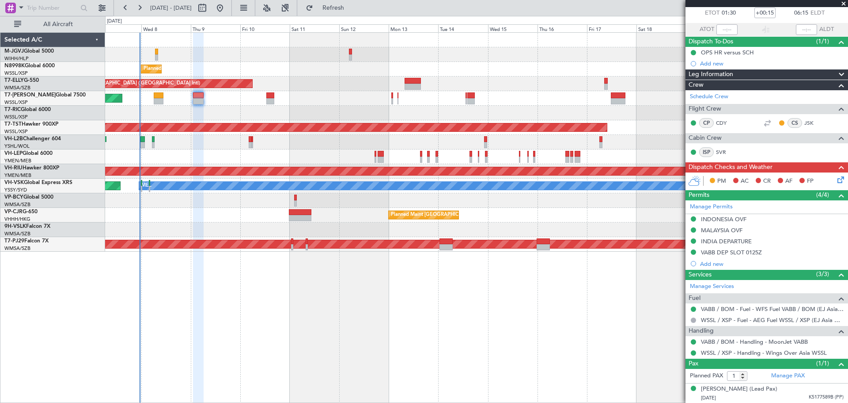
click at [386, 113] on div at bounding box center [476, 113] width 743 height 15
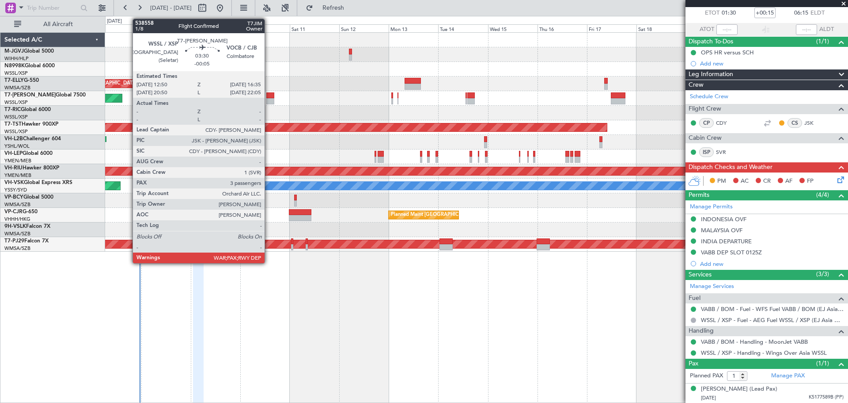
click at [269, 96] on div at bounding box center [270, 95] width 8 height 6
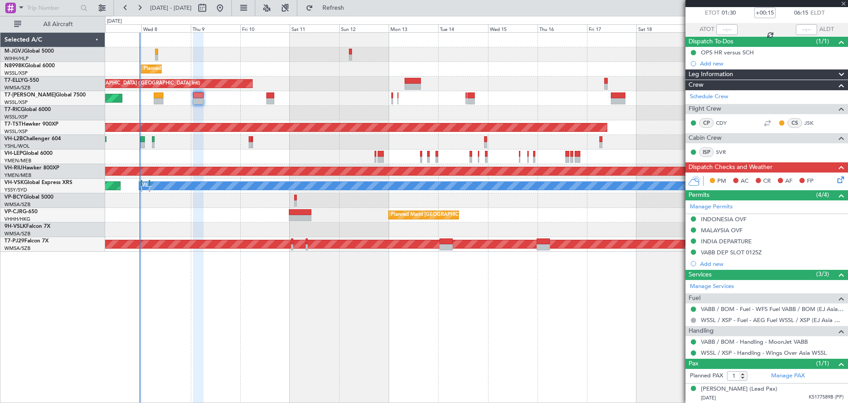
type input "-00:05"
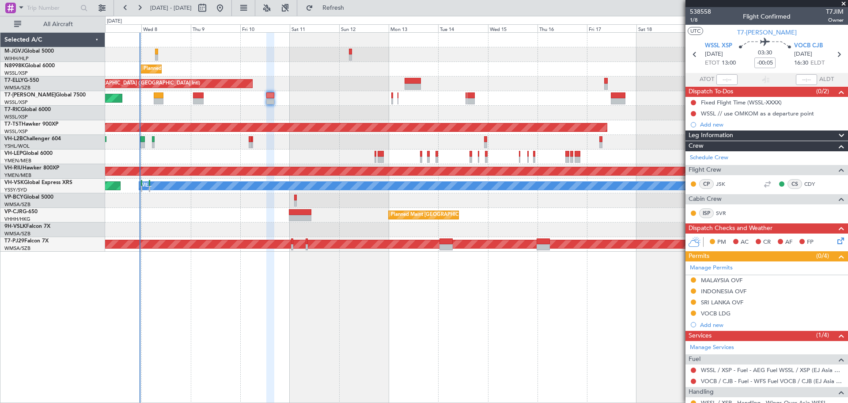
click at [100, 291] on div "Selected A/C M-JGVJ Global 5000 WIHH/HLP Jakarta (Halim Intl) N8998K Global 600…" at bounding box center [52, 217] width 105 height 370
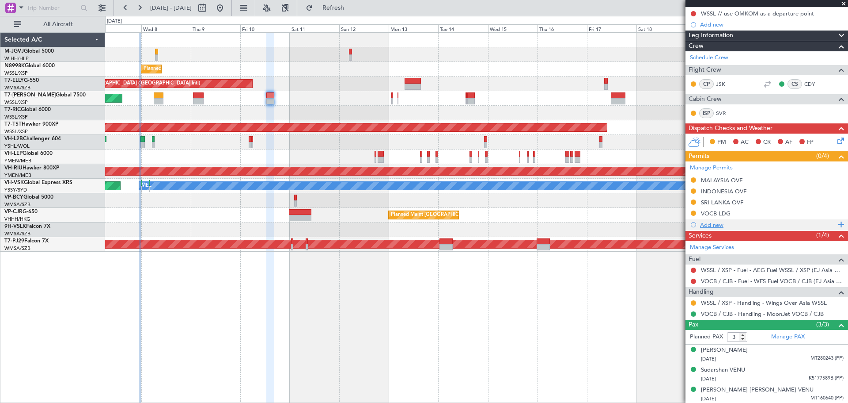
scroll to position [101, 0]
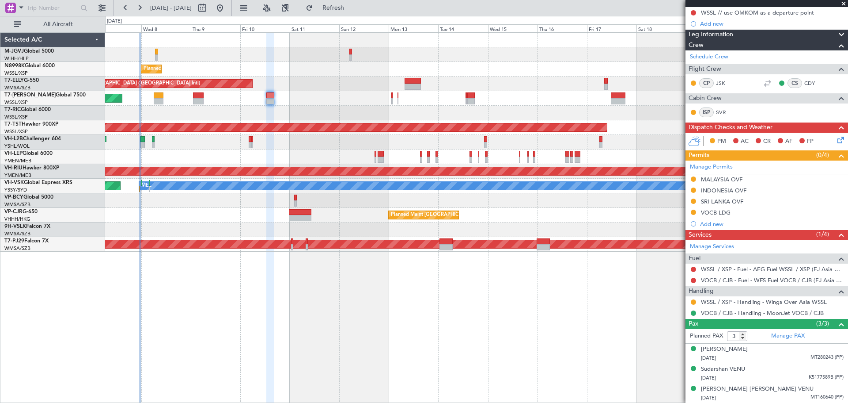
click at [500, 118] on div "Planned Maint [GEOGRAPHIC_DATA] (Seletar) Planned Maint [GEOGRAPHIC_DATA] ([GEO…" at bounding box center [476, 142] width 743 height 219
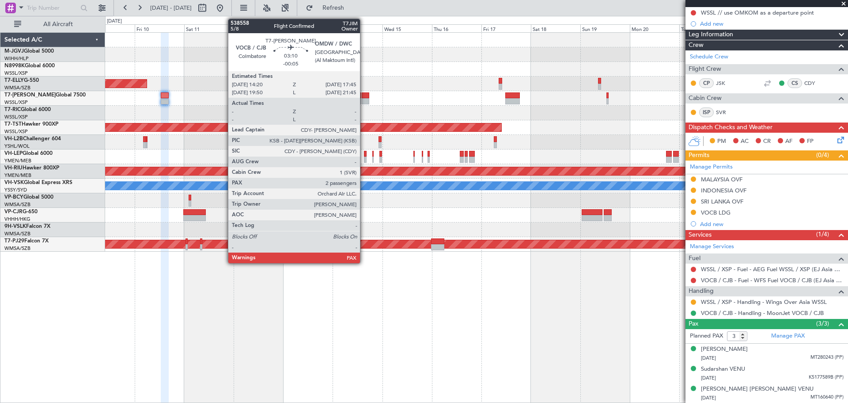
click at [364, 96] on div at bounding box center [365, 95] width 7 height 6
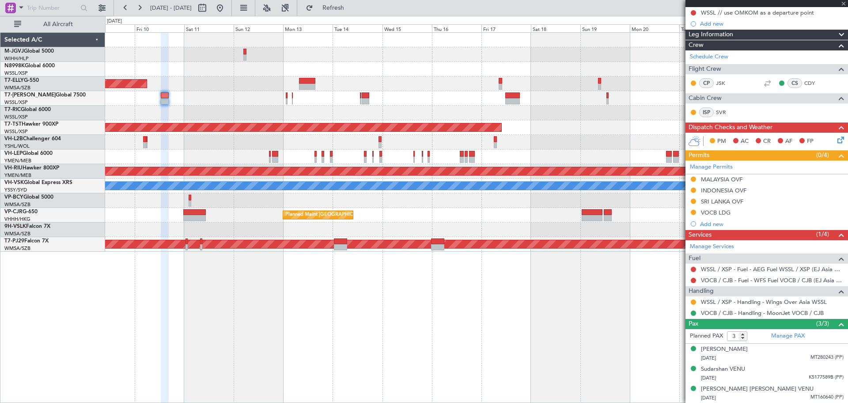
type input "2"
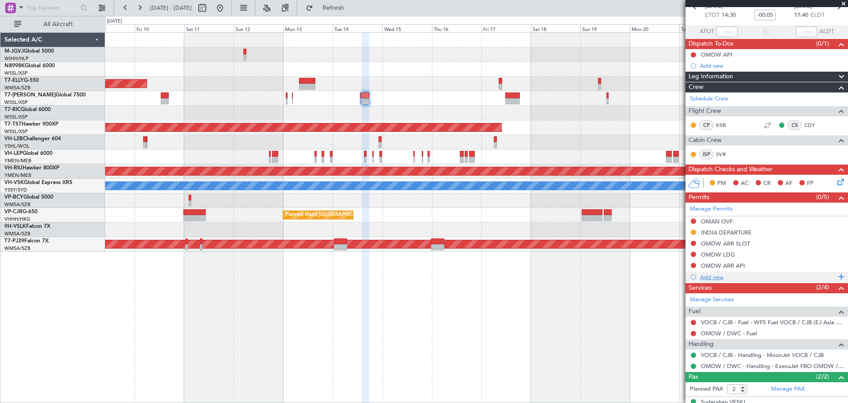
scroll to position [81, 0]
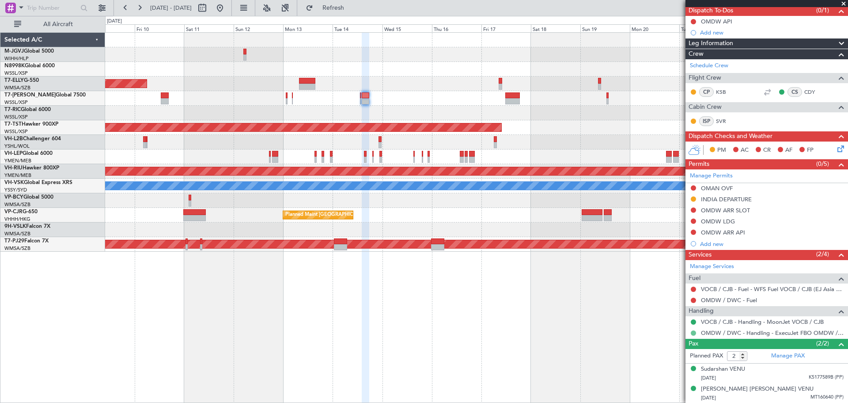
click at [502, 331] on button at bounding box center [693, 332] width 5 height 5
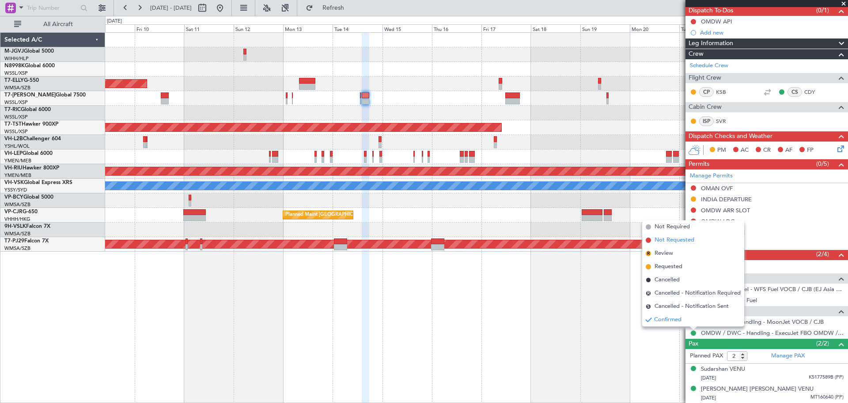
click at [502, 242] on span "Not Requested" at bounding box center [675, 240] width 40 height 9
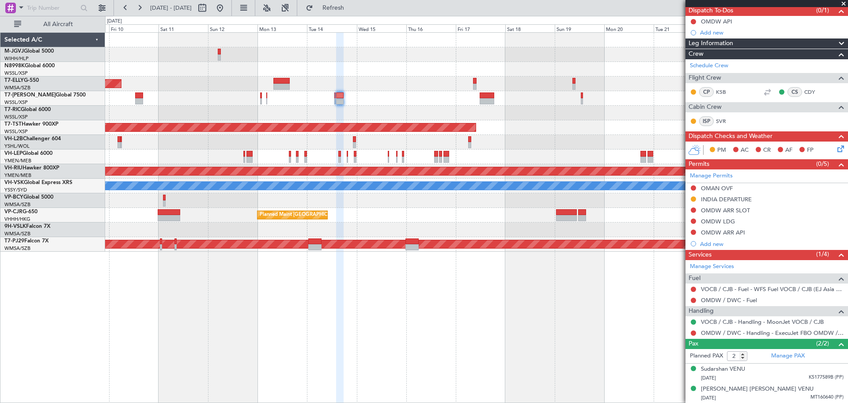
click at [435, 110] on div at bounding box center [476, 113] width 743 height 15
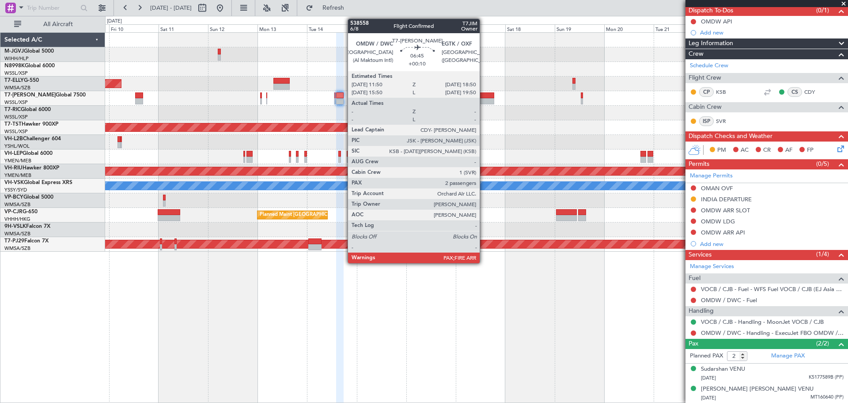
click at [484, 99] on div at bounding box center [487, 101] width 15 height 6
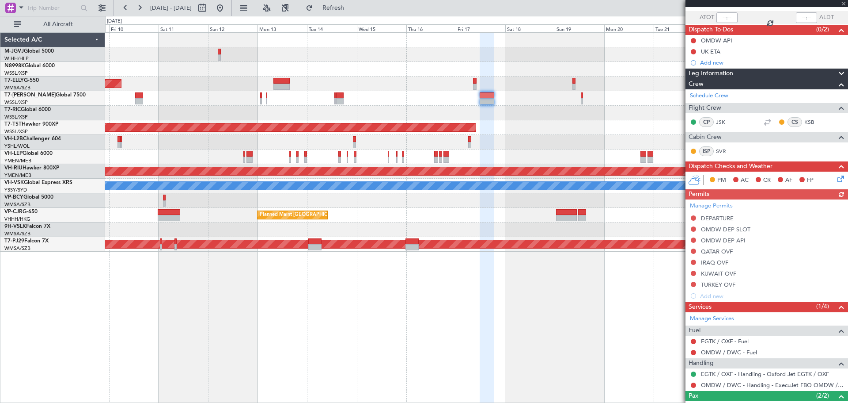
scroll to position [114, 0]
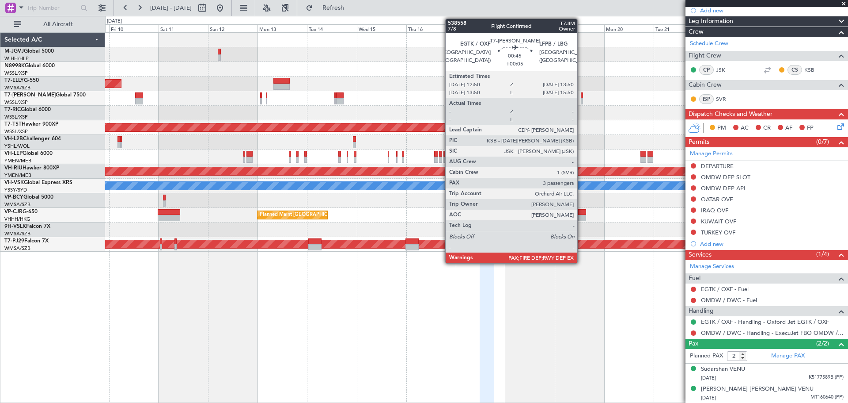
click at [502, 96] on div at bounding box center [582, 95] width 2 height 6
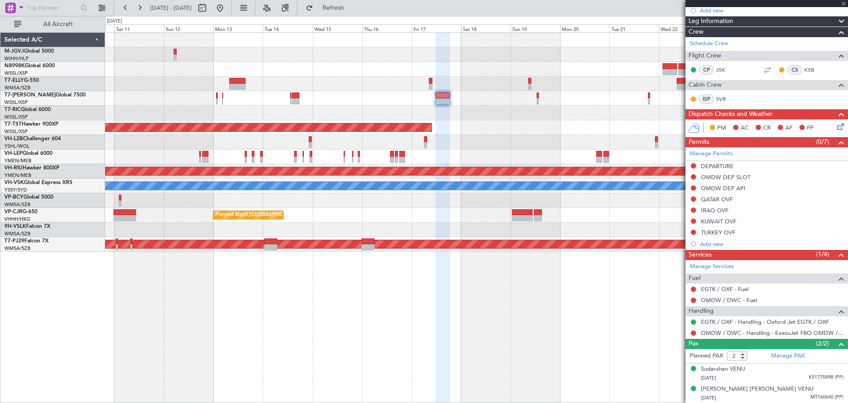
click at [502, 122] on div "Planned Maint [GEOGRAPHIC_DATA] (Seletar)" at bounding box center [476, 127] width 743 height 15
type input "+00:05"
type input "3"
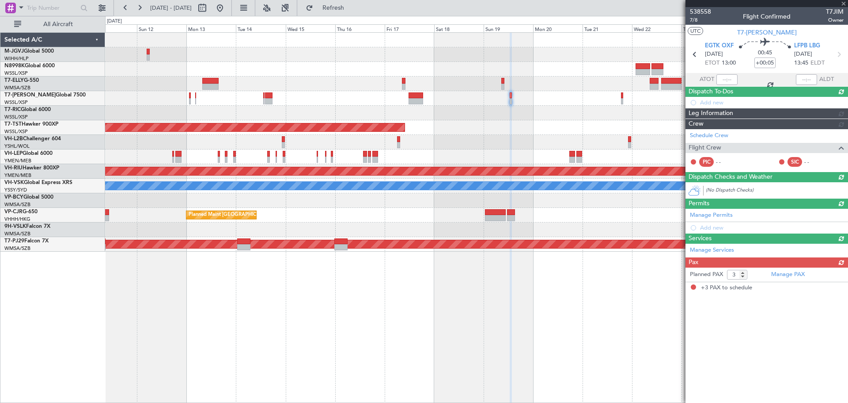
scroll to position [0, 0]
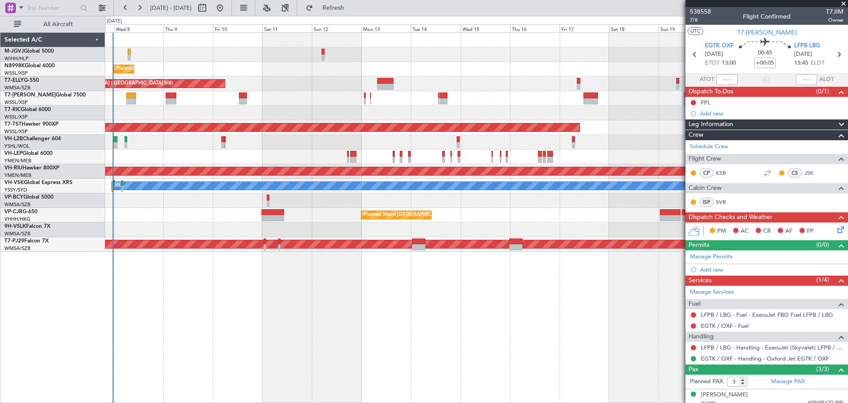
click at [502, 108] on div at bounding box center [476, 113] width 743 height 15
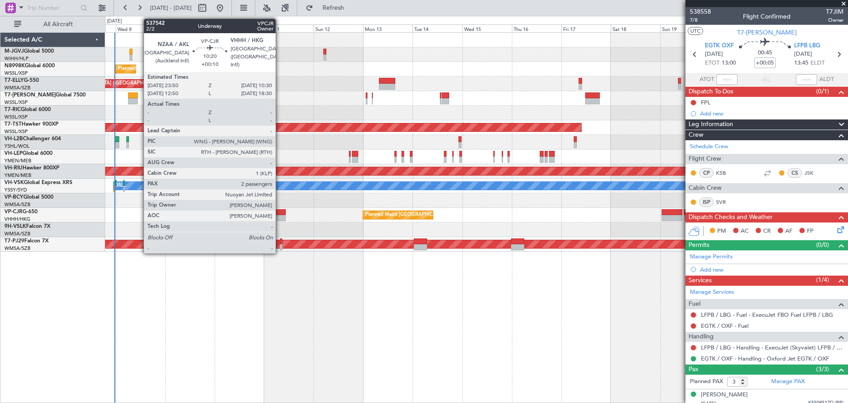
click at [280, 212] on div at bounding box center [274, 212] width 22 height 6
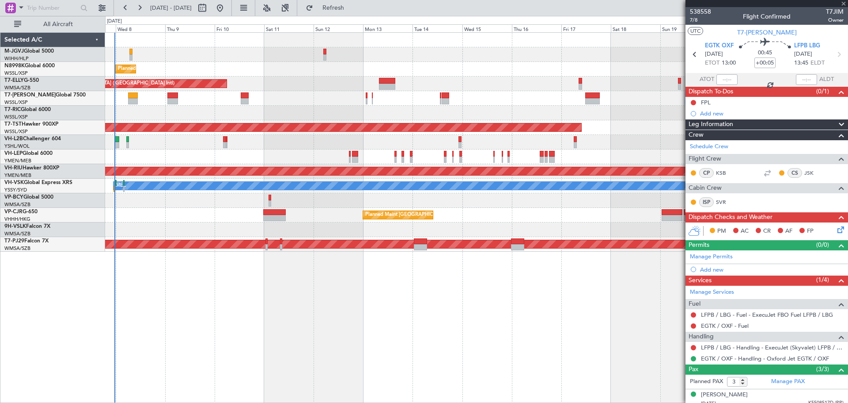
type input "+00:10"
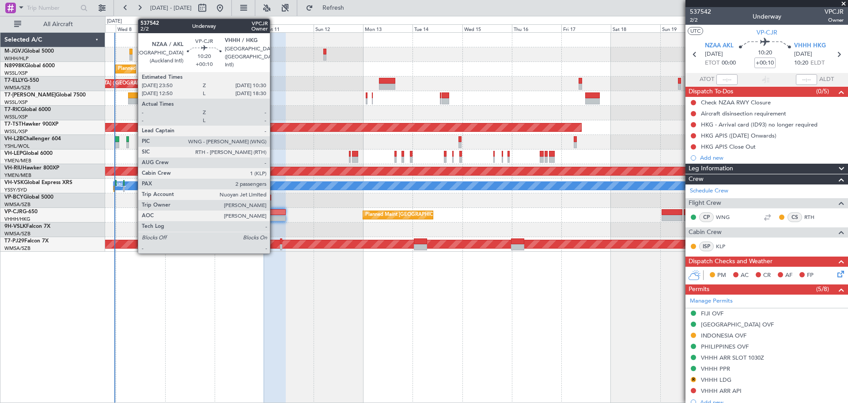
click at [274, 215] on div at bounding box center [274, 218] width 22 height 6
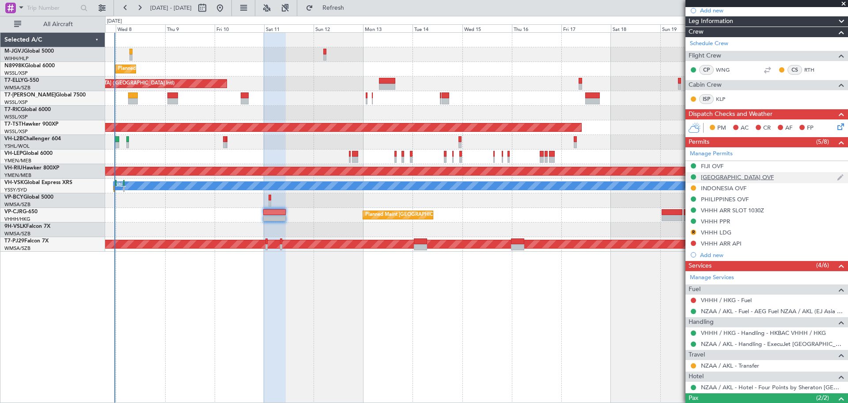
scroll to position [74, 0]
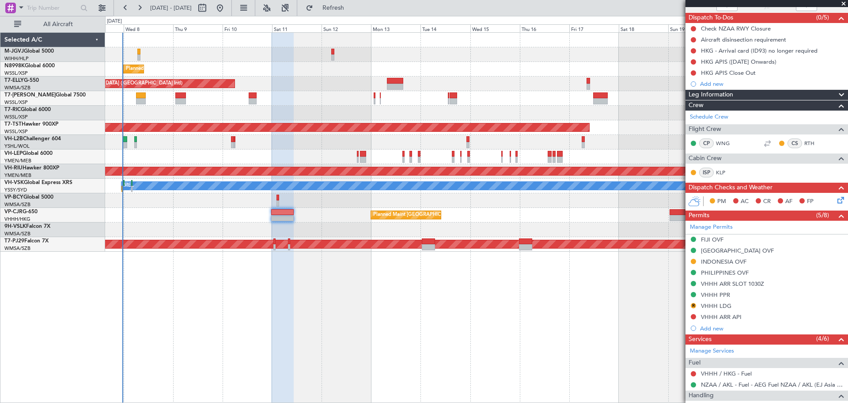
click at [216, 309] on div "Planned Maint [GEOGRAPHIC_DATA] (Seletar) Planned Maint [GEOGRAPHIC_DATA] ([GEO…" at bounding box center [476, 217] width 743 height 370
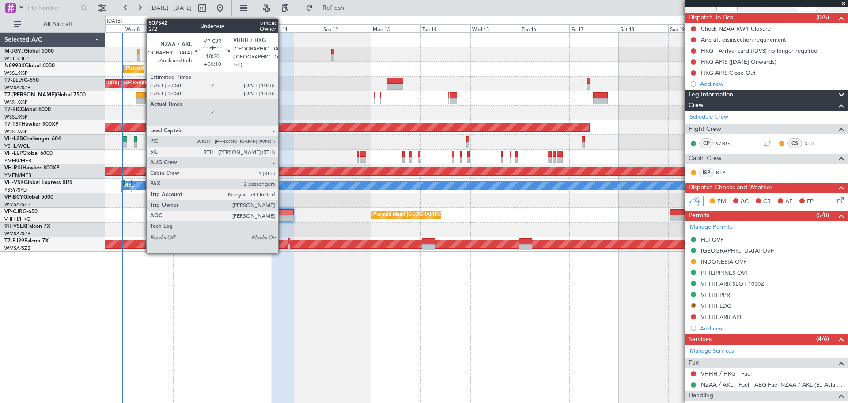
click at [282, 213] on div at bounding box center [282, 212] width 22 height 6
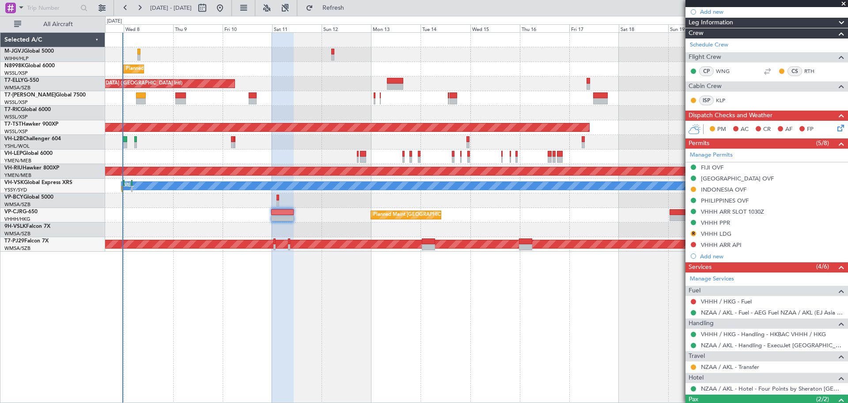
scroll to position [128, 0]
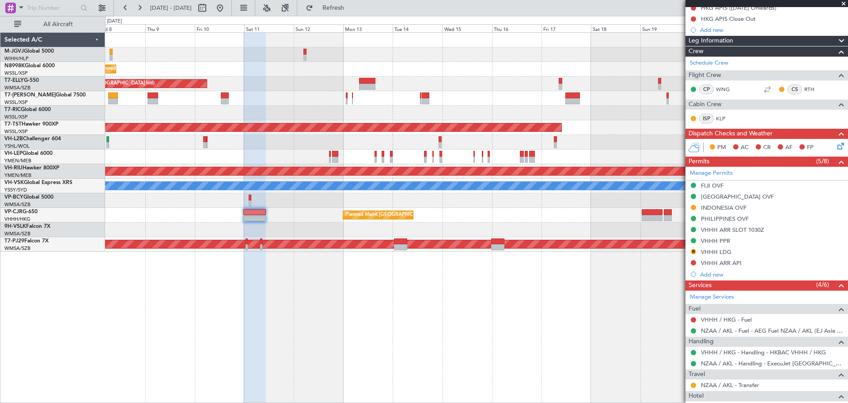
click at [502, 219] on div "Planned Maint [GEOGRAPHIC_DATA] ([GEOGRAPHIC_DATA] Intl)" at bounding box center [476, 215] width 743 height 15
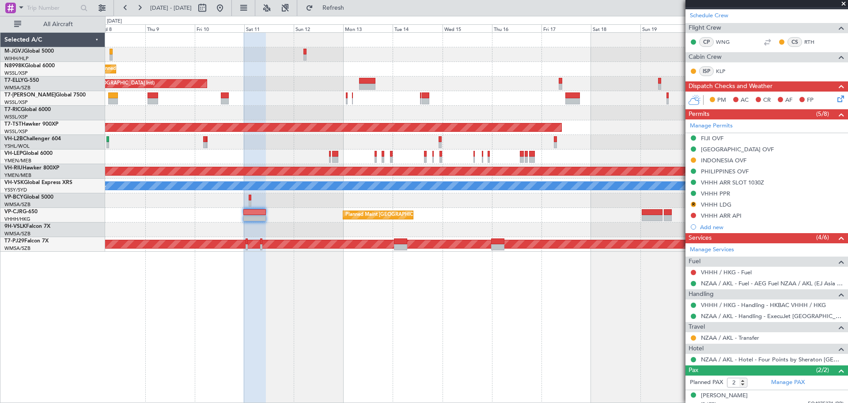
scroll to position [202, 0]
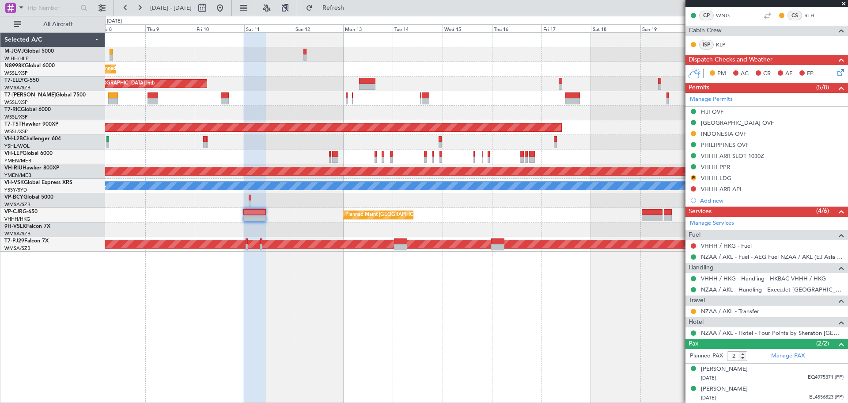
click at [229, 308] on div "Planned Maint [GEOGRAPHIC_DATA] (Seletar) Planned Maint [GEOGRAPHIC_DATA] ([GEO…" at bounding box center [476, 217] width 743 height 370
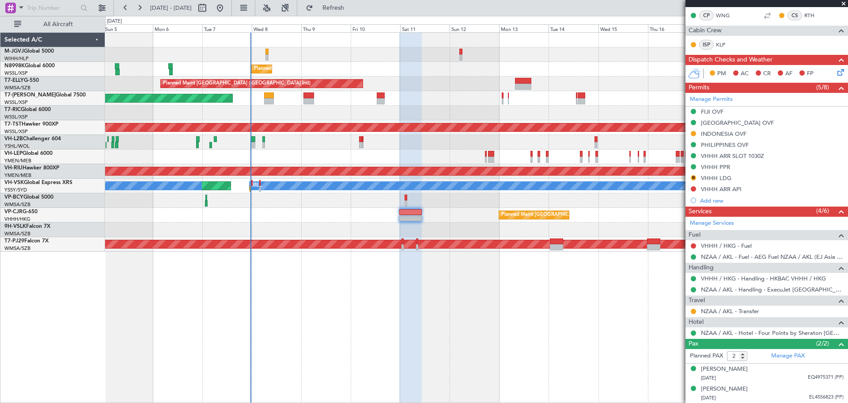
click at [375, 306] on div "Planned Maint [GEOGRAPHIC_DATA] (Seletar) Planned Maint [GEOGRAPHIC_DATA] ([GEO…" at bounding box center [476, 217] width 743 height 370
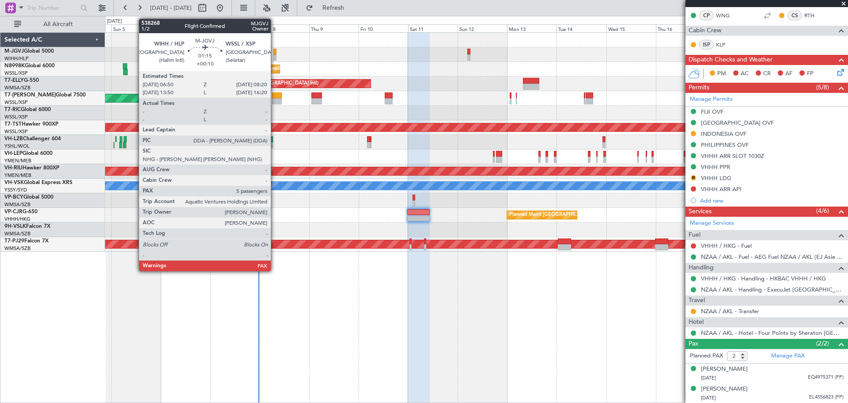
click at [275, 55] on div at bounding box center [276, 57] width 4 height 6
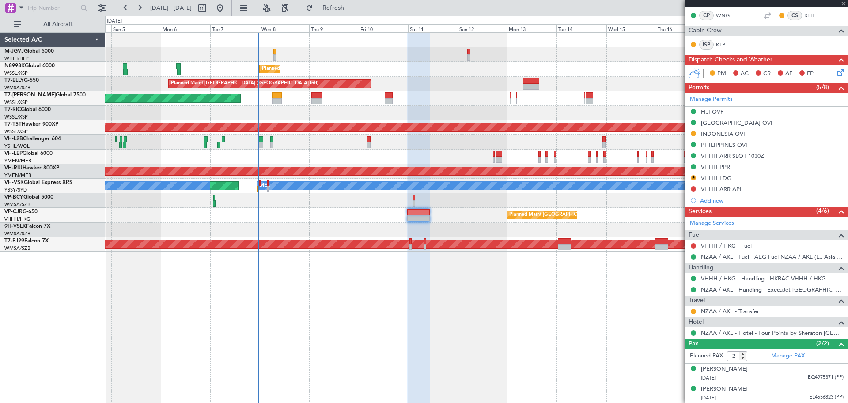
type input "5"
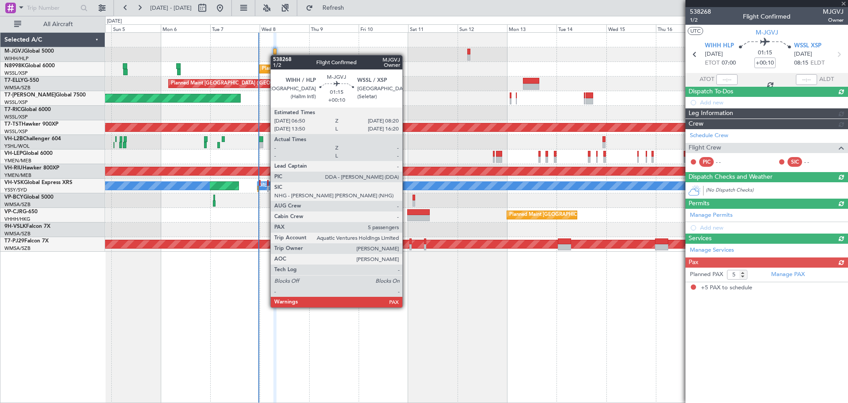
scroll to position [0, 0]
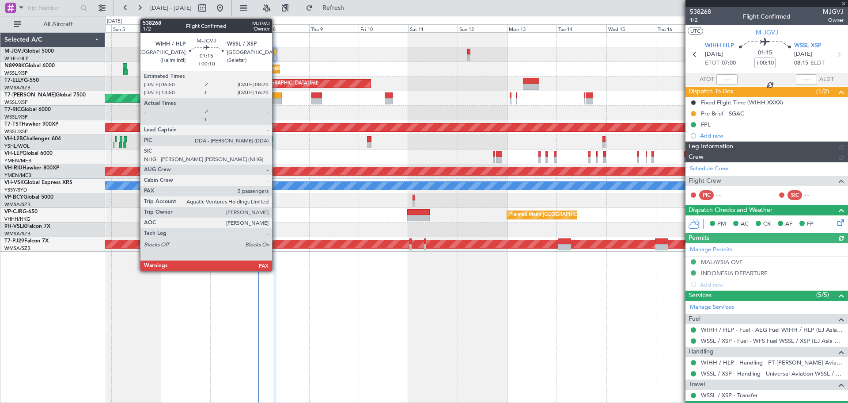
type input "[PERSON_NAME] (EYU)"
type input "A0438"
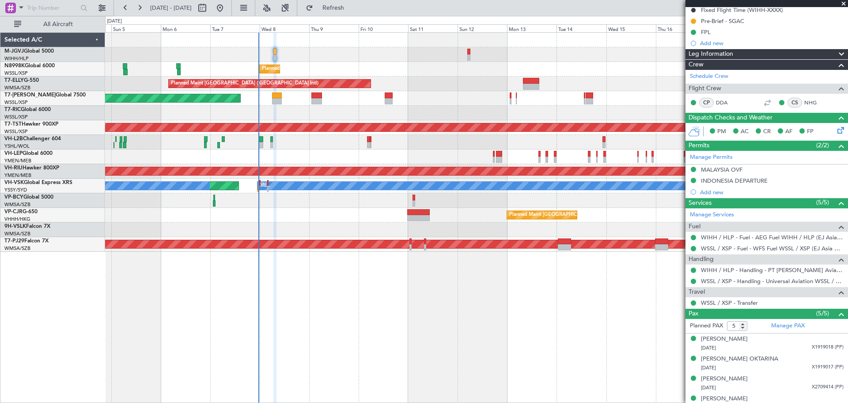
scroll to position [122, 0]
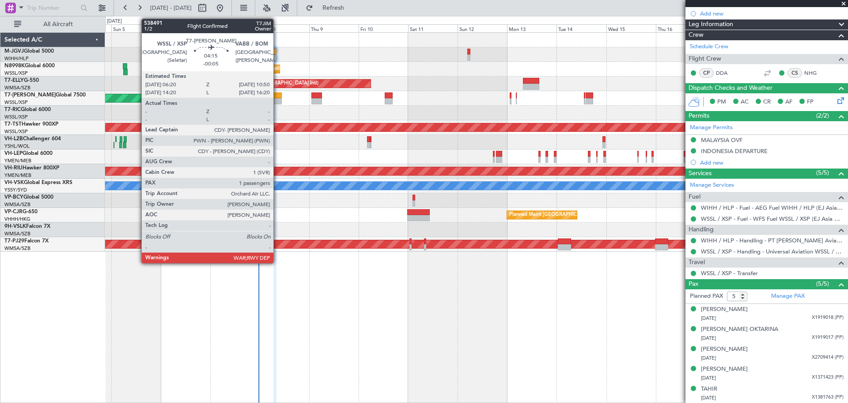
click at [278, 100] on div at bounding box center [277, 101] width 10 height 6
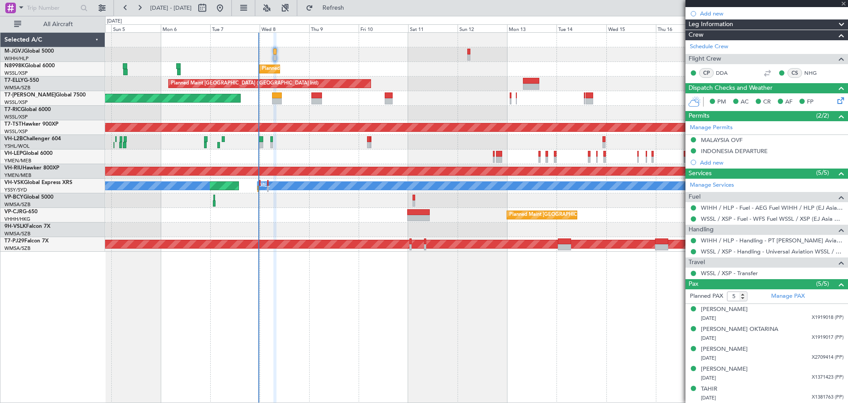
type input "-00:05"
type input "1"
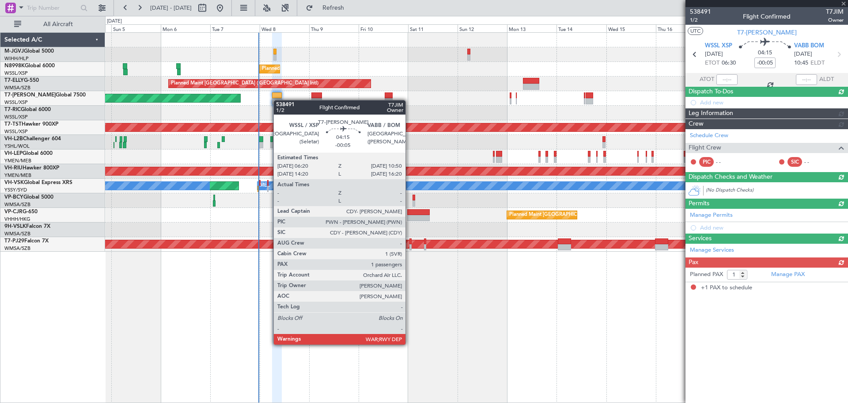
scroll to position [0, 0]
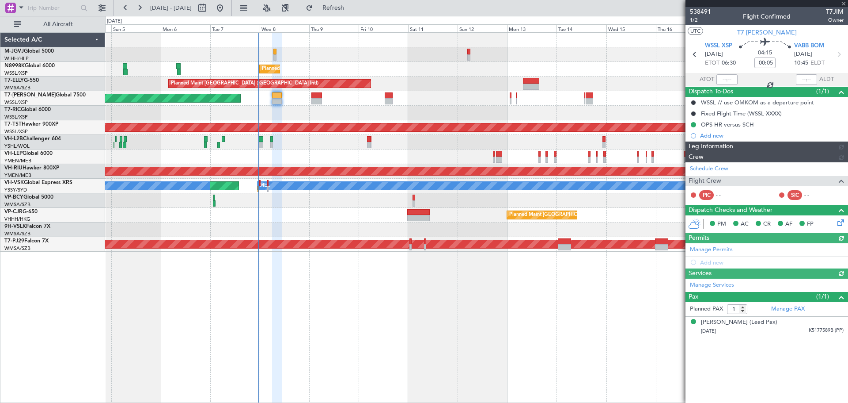
type input "[PERSON_NAME] (EYU)"
type input "F0296"
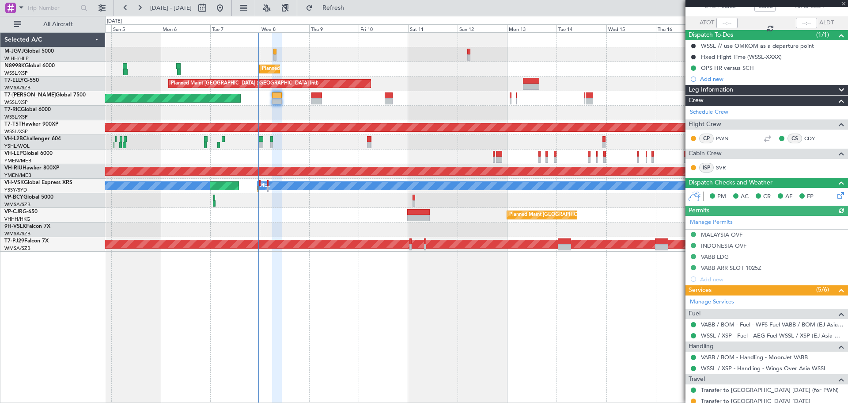
scroll to position [105, 0]
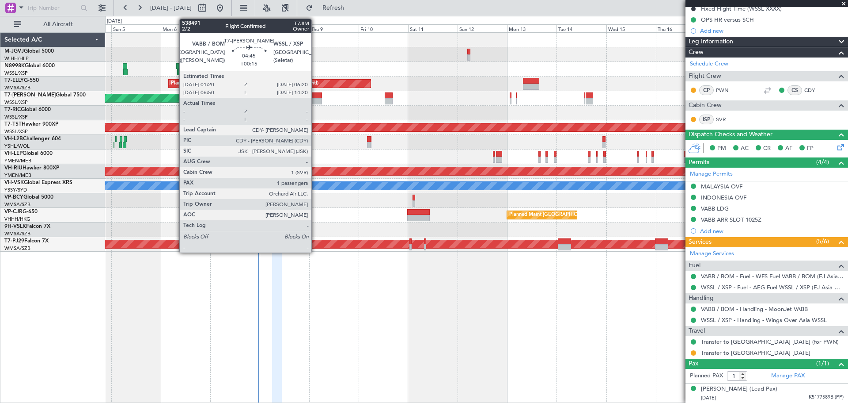
click at [316, 99] on div at bounding box center [317, 101] width 11 height 6
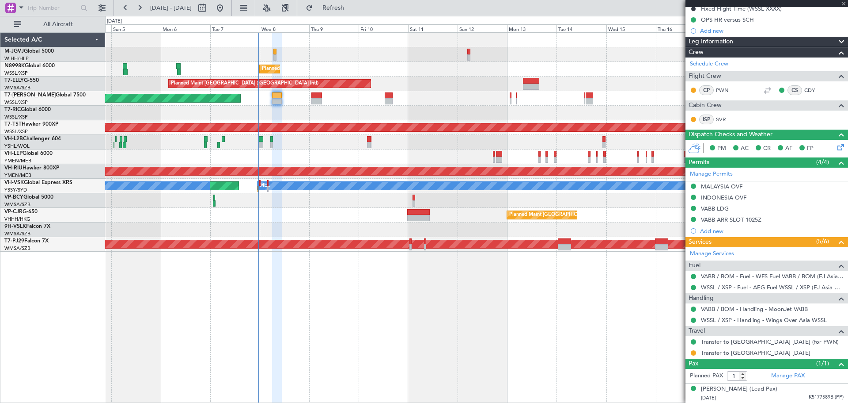
type input "+00:15"
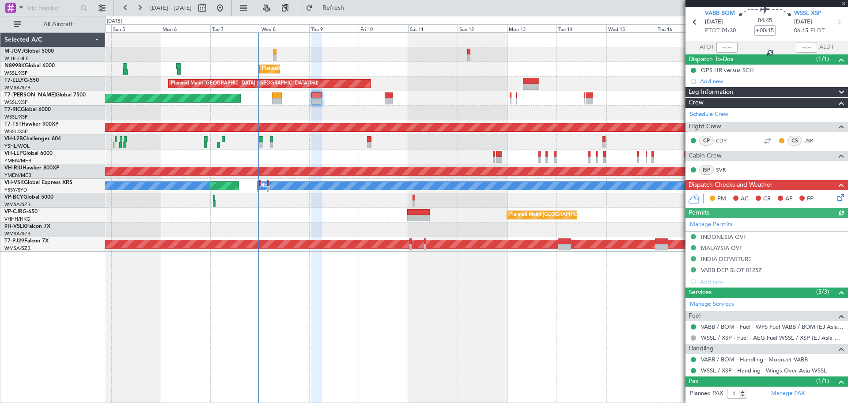
scroll to position [50, 0]
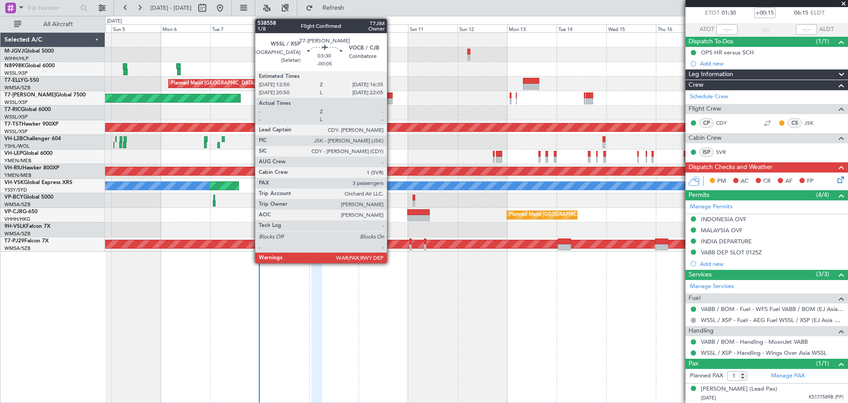
click at [391, 98] on div at bounding box center [389, 95] width 8 height 6
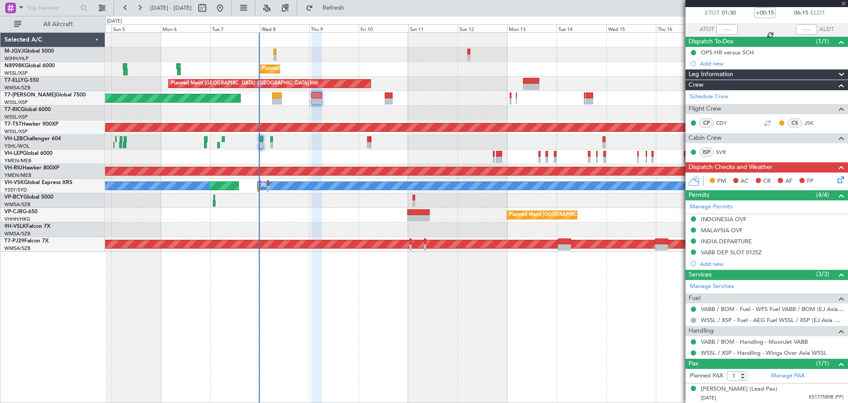
type input "-00:05"
type input "3"
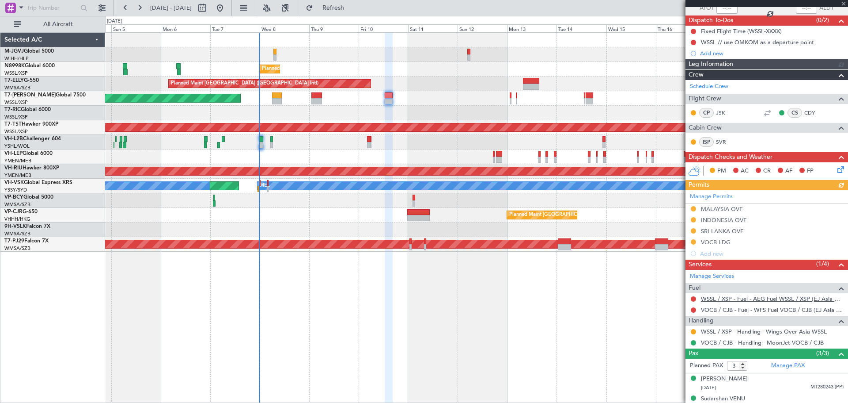
scroll to position [101, 0]
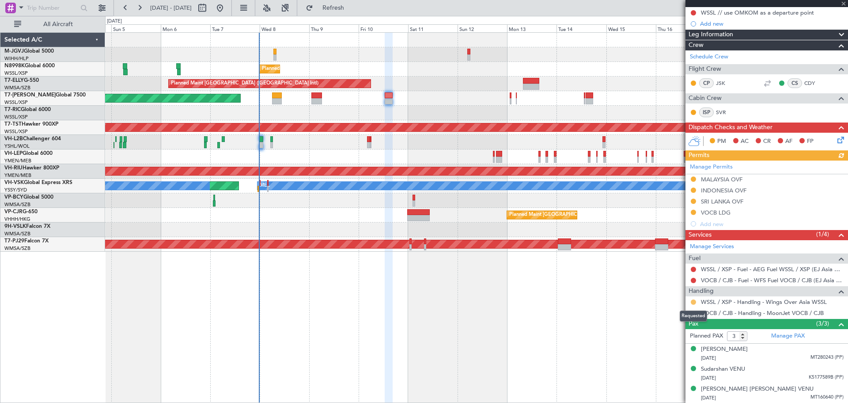
click at [502, 300] on button at bounding box center [693, 301] width 5 height 5
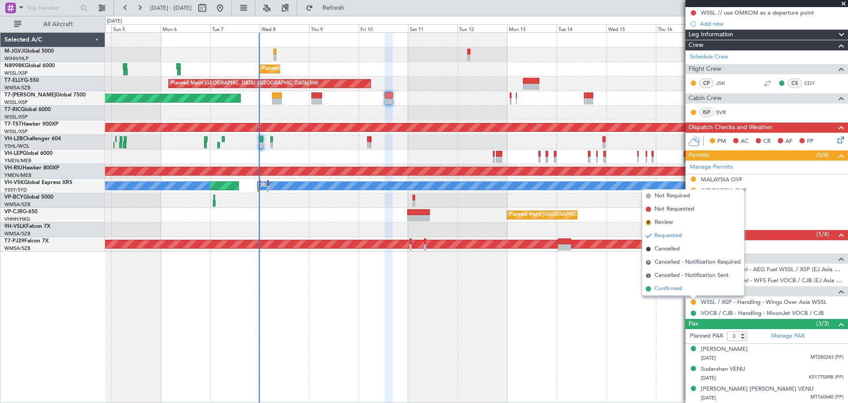
click at [502, 291] on span "Confirmed" at bounding box center [668, 288] width 27 height 9
